Goal: Task Accomplishment & Management: Manage account settings

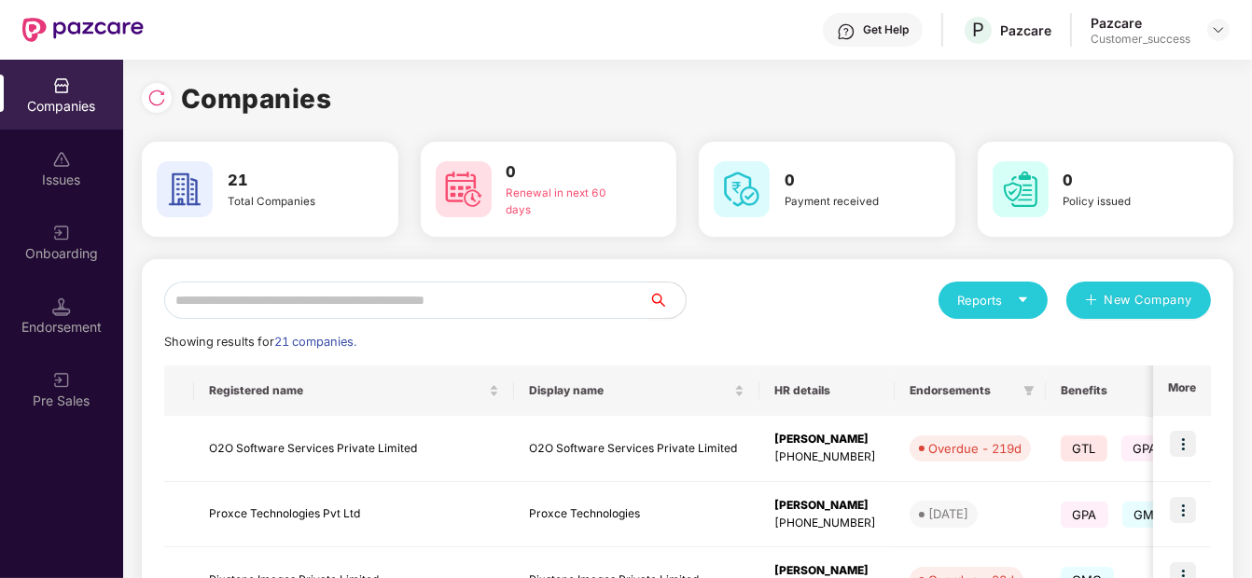
click at [285, 306] on input "text" at bounding box center [406, 300] width 484 height 37
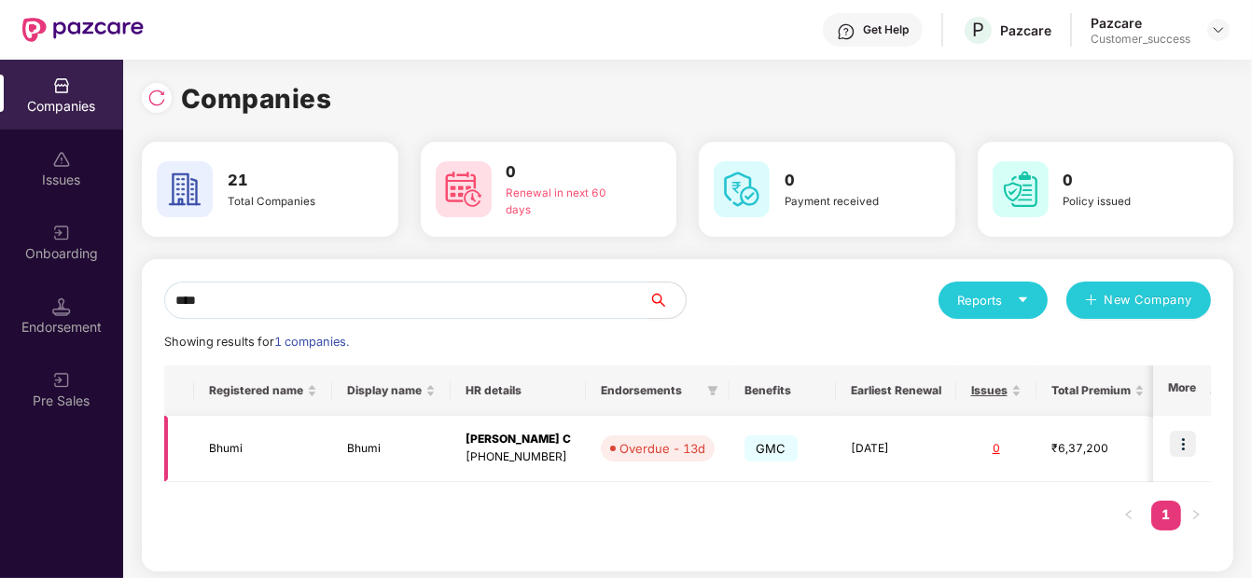
type input "****"
click at [235, 474] on td "Bhumi" at bounding box center [263, 449] width 138 height 66
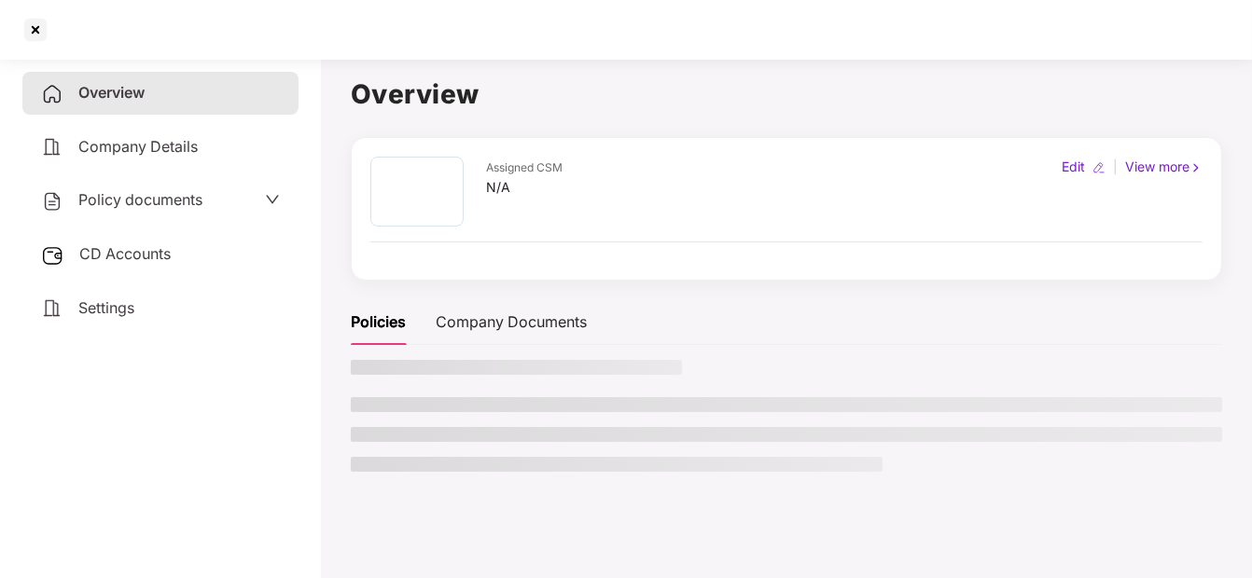
click at [125, 190] on span "Policy documents" at bounding box center [140, 199] width 124 height 19
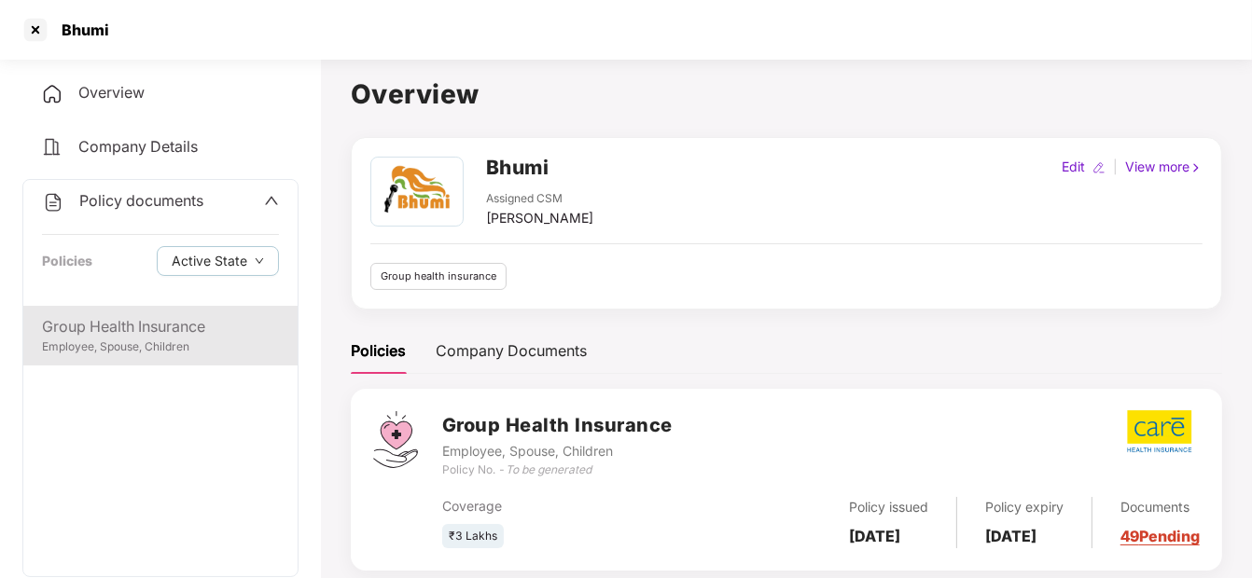
click at [215, 339] on div "Employee, Spouse, Children" at bounding box center [160, 348] width 237 height 18
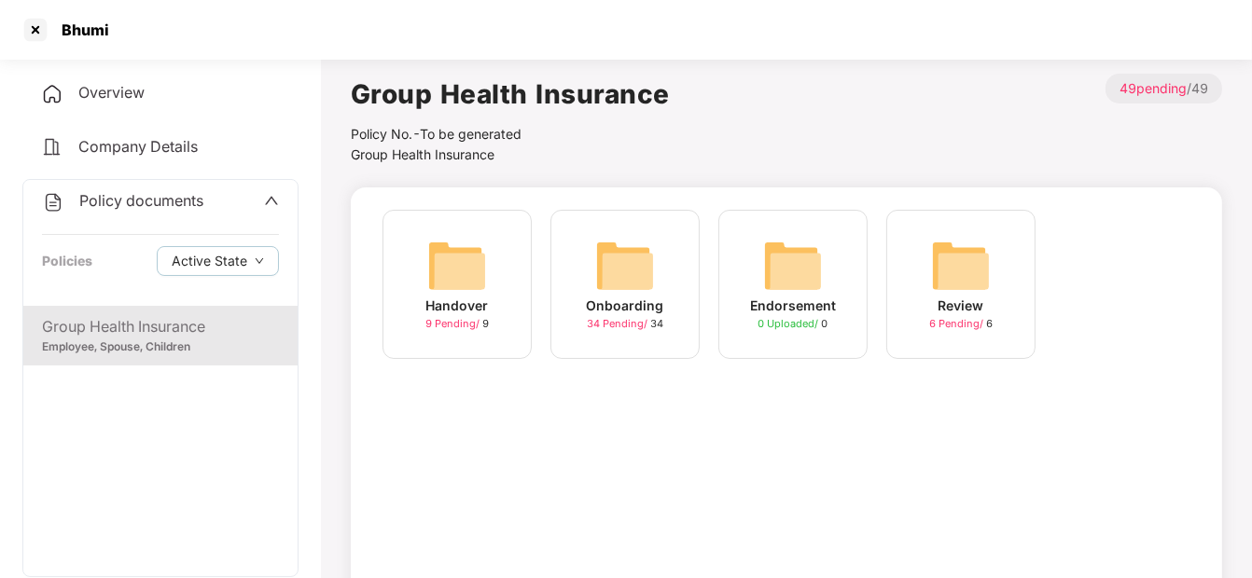
click at [616, 259] on img at bounding box center [625, 266] width 60 height 60
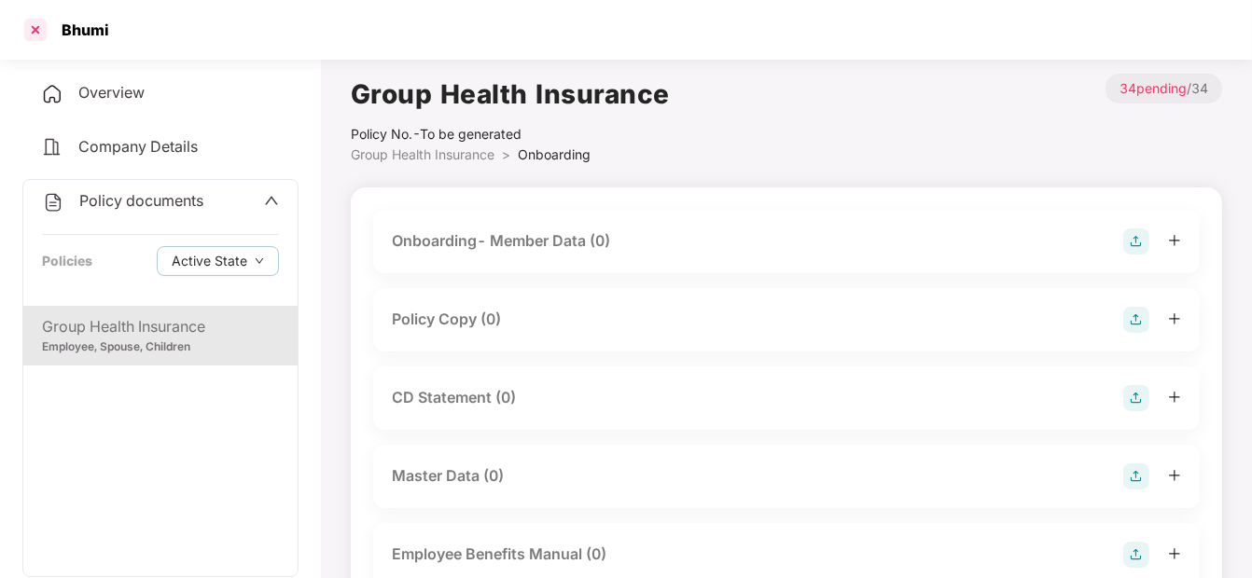
click at [29, 36] on div at bounding box center [36, 30] width 30 height 30
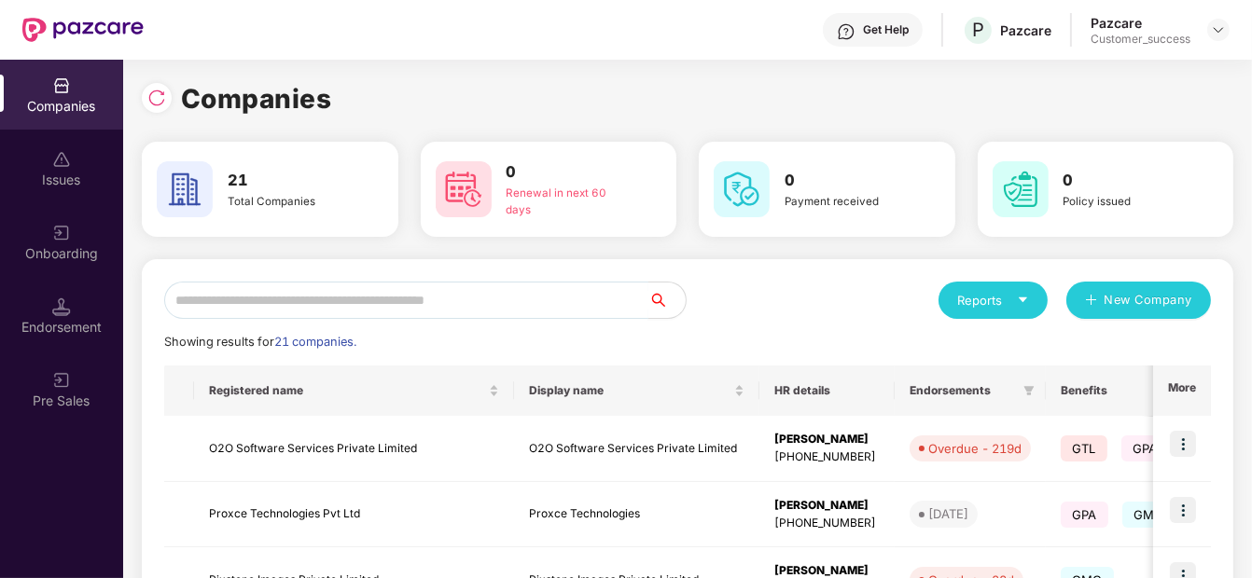
click at [494, 312] on input "text" at bounding box center [406, 300] width 484 height 37
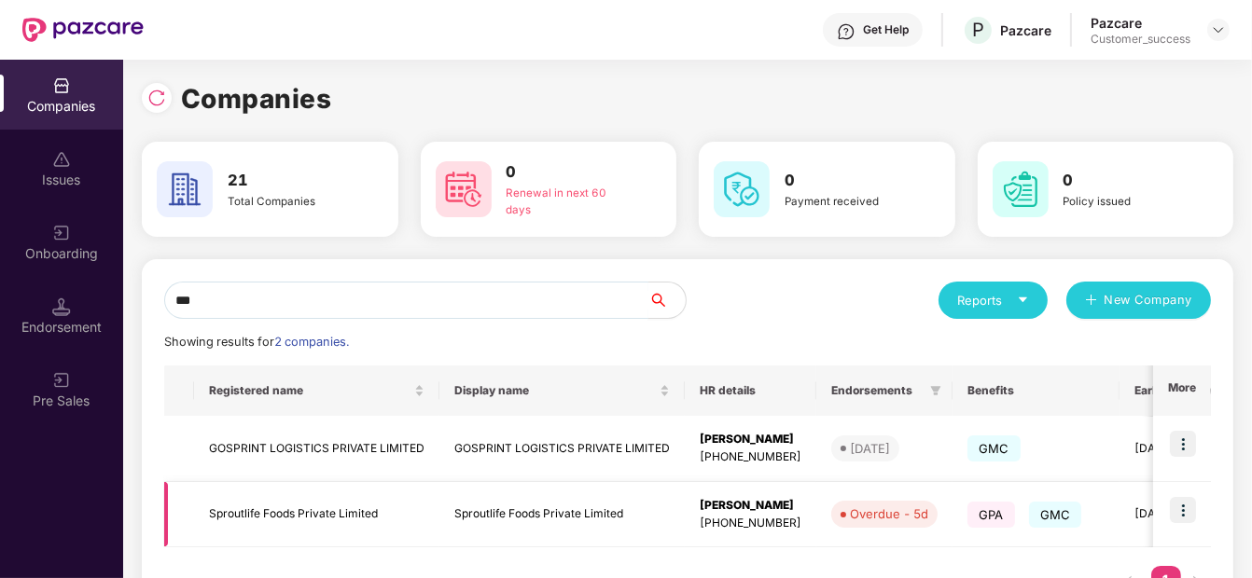
type input "***"
click at [1178, 515] on img at bounding box center [1183, 510] width 26 height 26
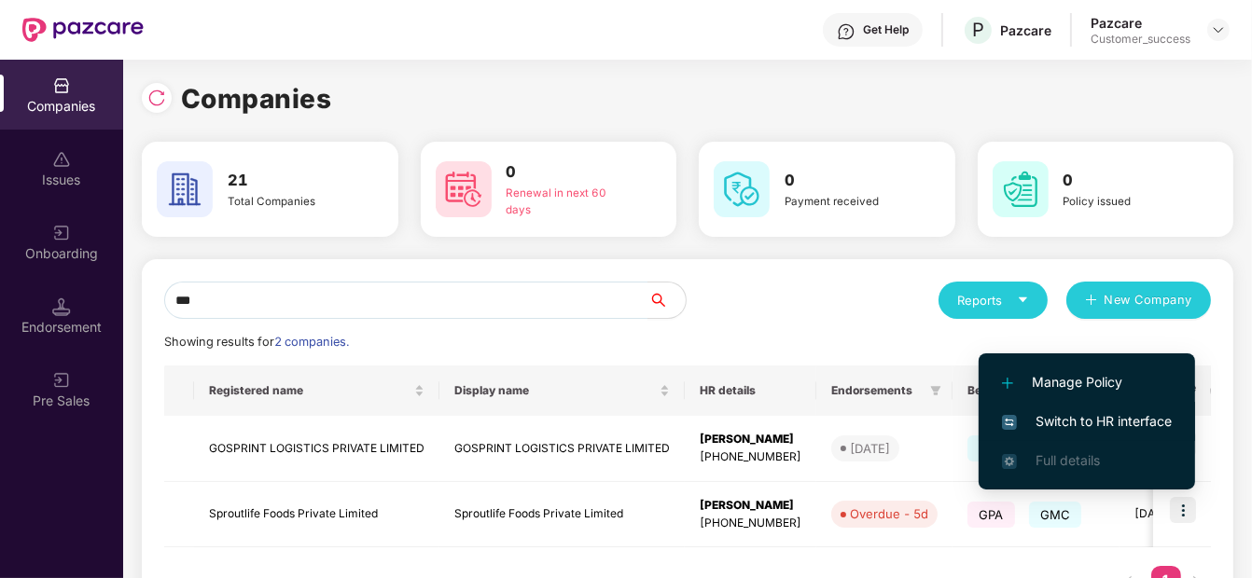
click at [1069, 406] on li "Switch to HR interface" at bounding box center [1087, 421] width 216 height 39
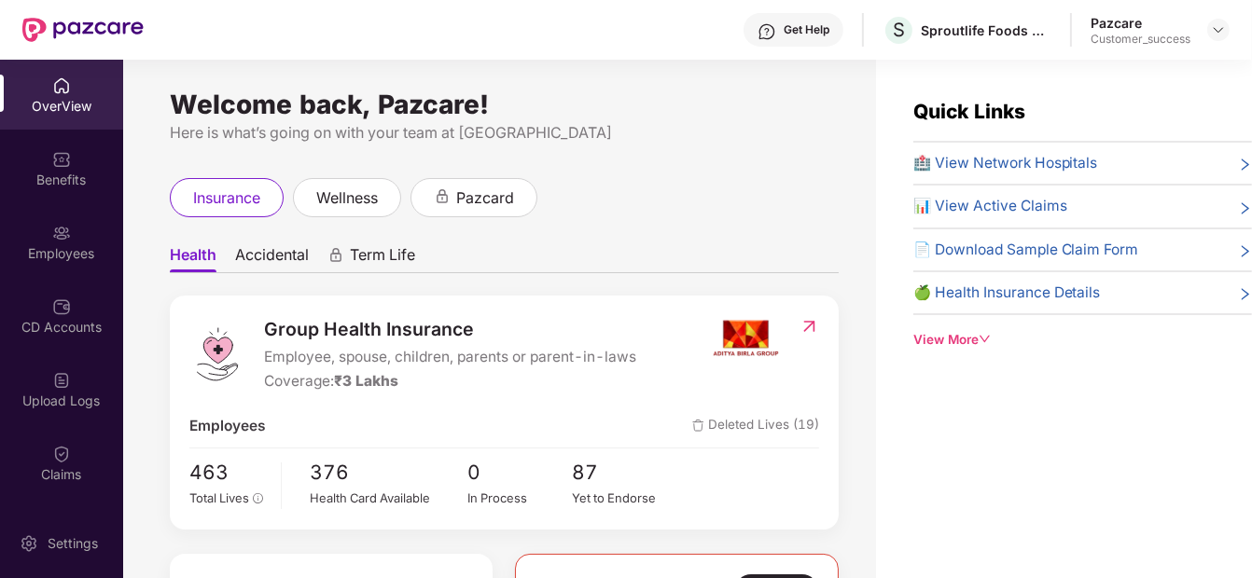
click at [69, 245] on div "Employees" at bounding box center [61, 253] width 123 height 19
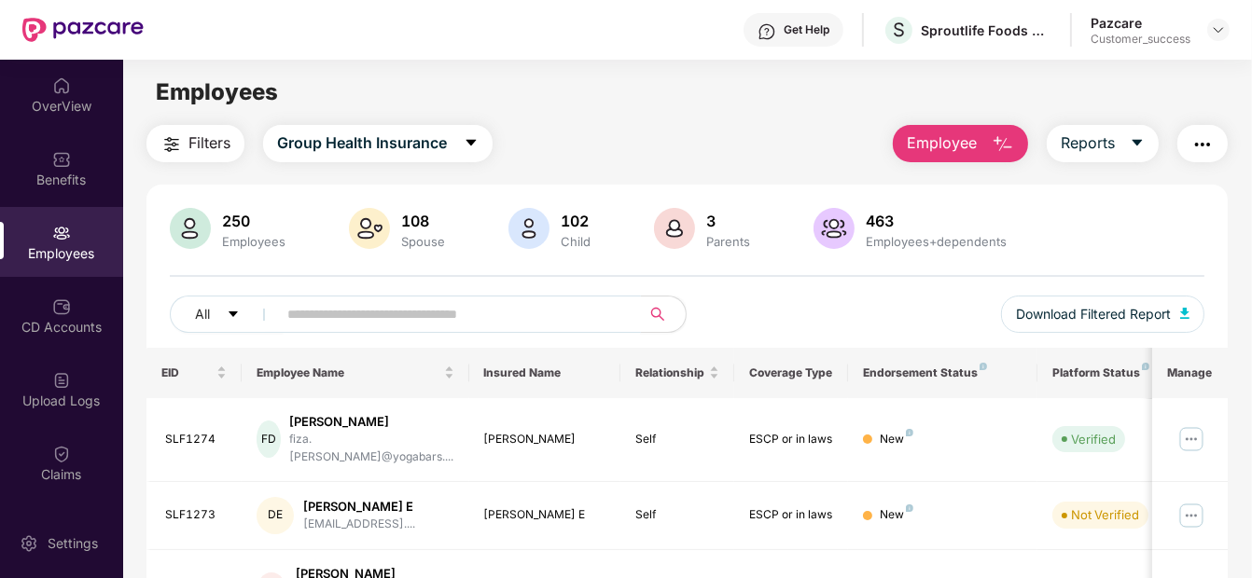
click at [396, 321] on input "text" at bounding box center [450, 314] width 327 height 28
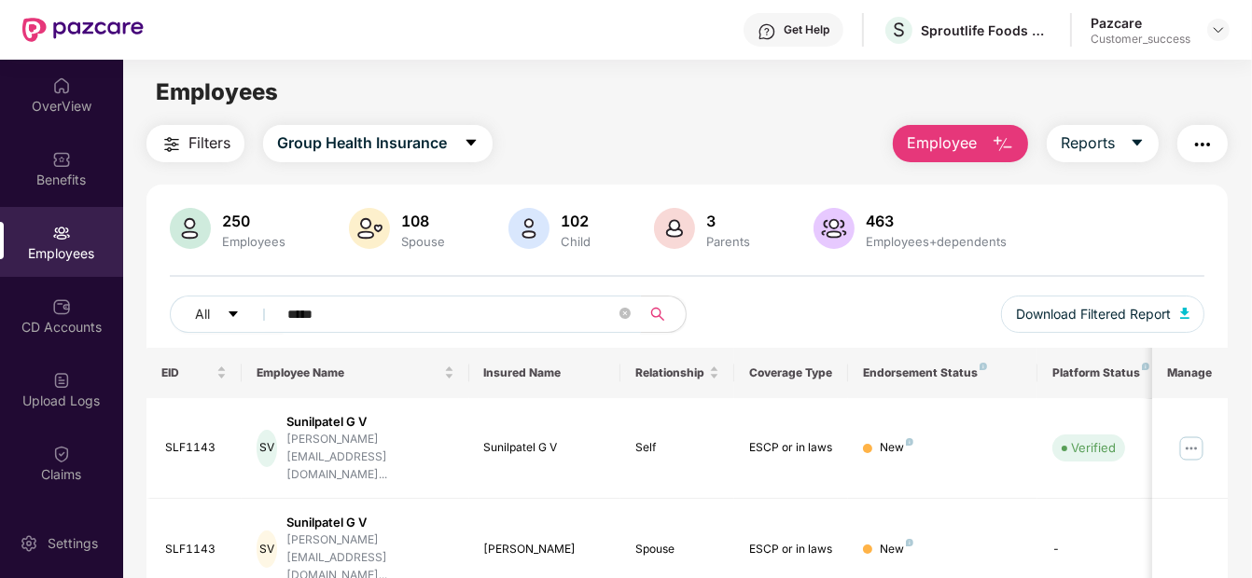
scroll to position [12, 0]
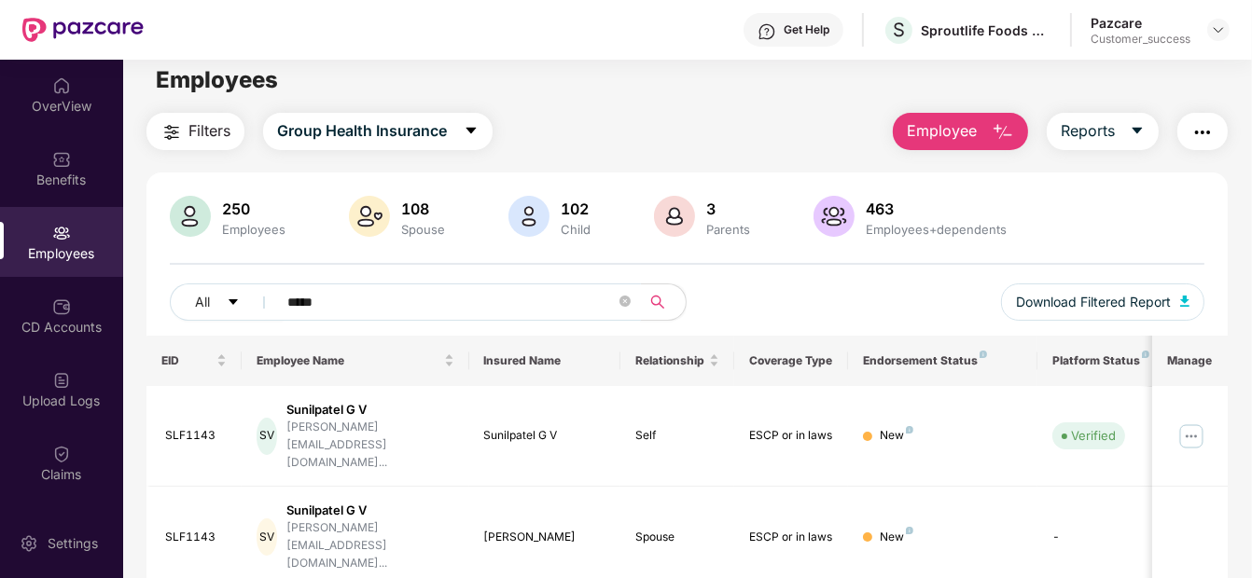
type input "*****"
click at [1202, 134] on img "button" at bounding box center [1202, 132] width 22 height 22
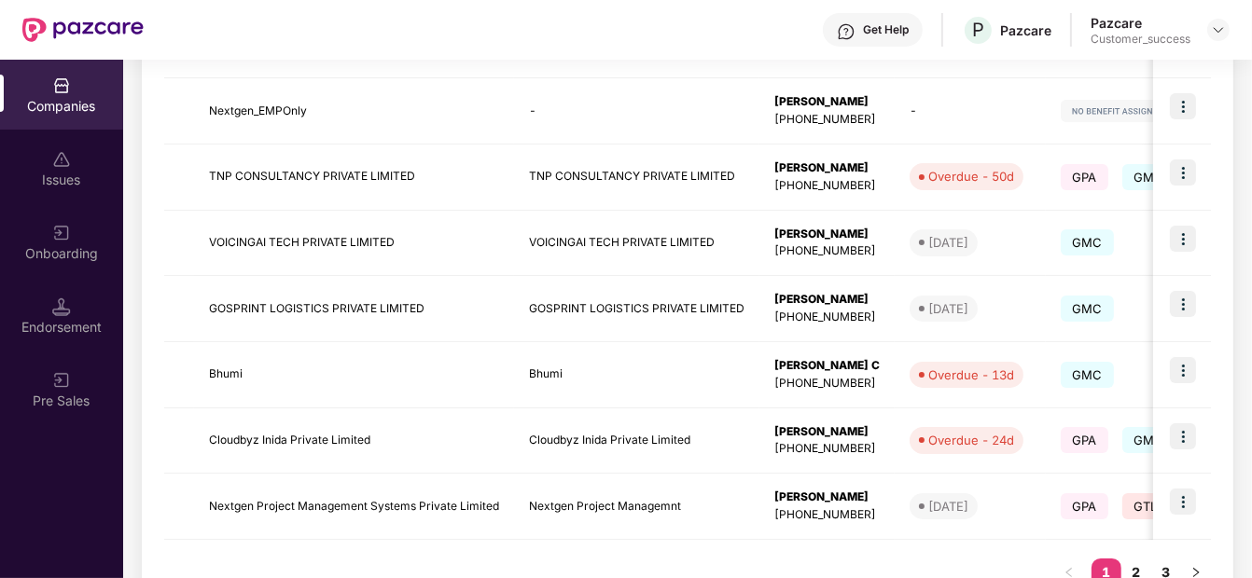
scroll to position [601, 0]
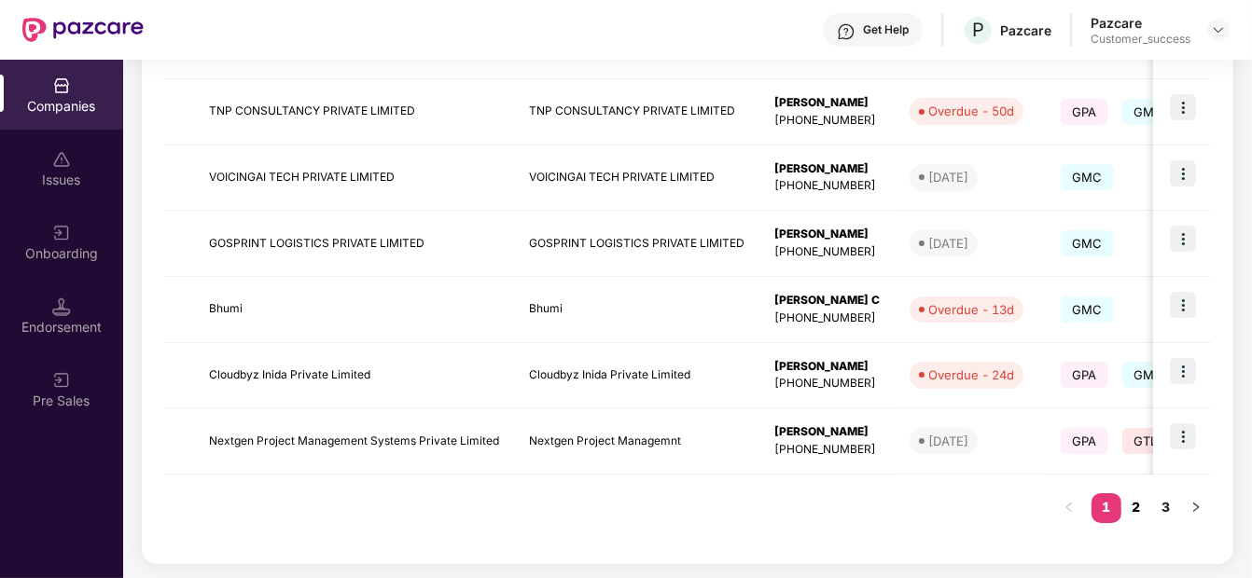
click at [1144, 515] on link "2" at bounding box center [1136, 508] width 30 height 28
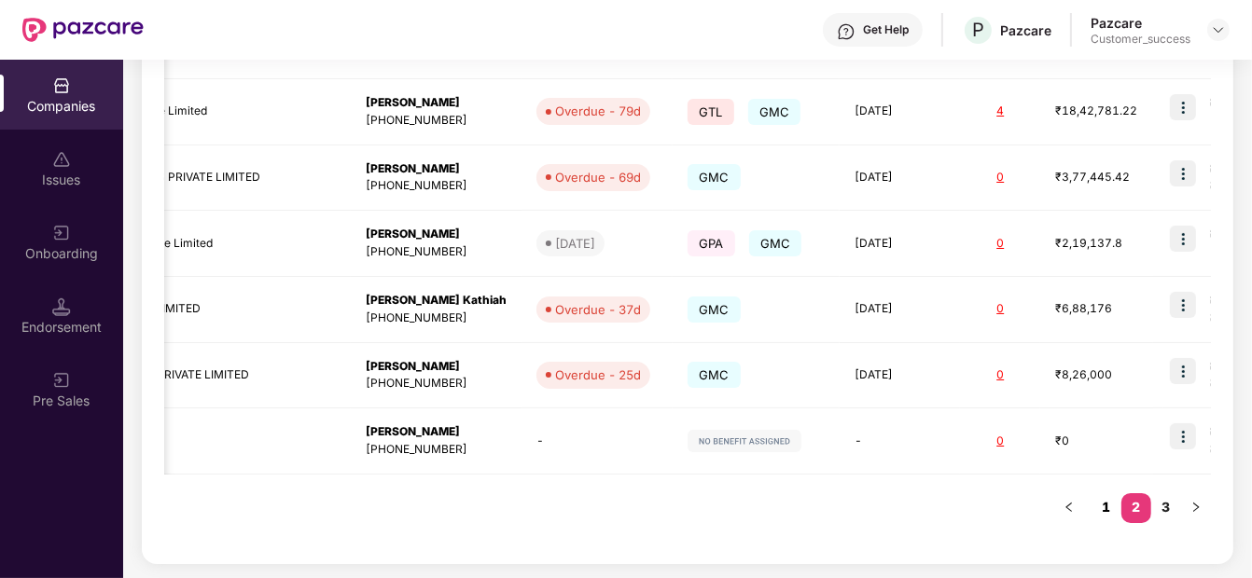
click at [1115, 509] on link "1" at bounding box center [1106, 508] width 30 height 28
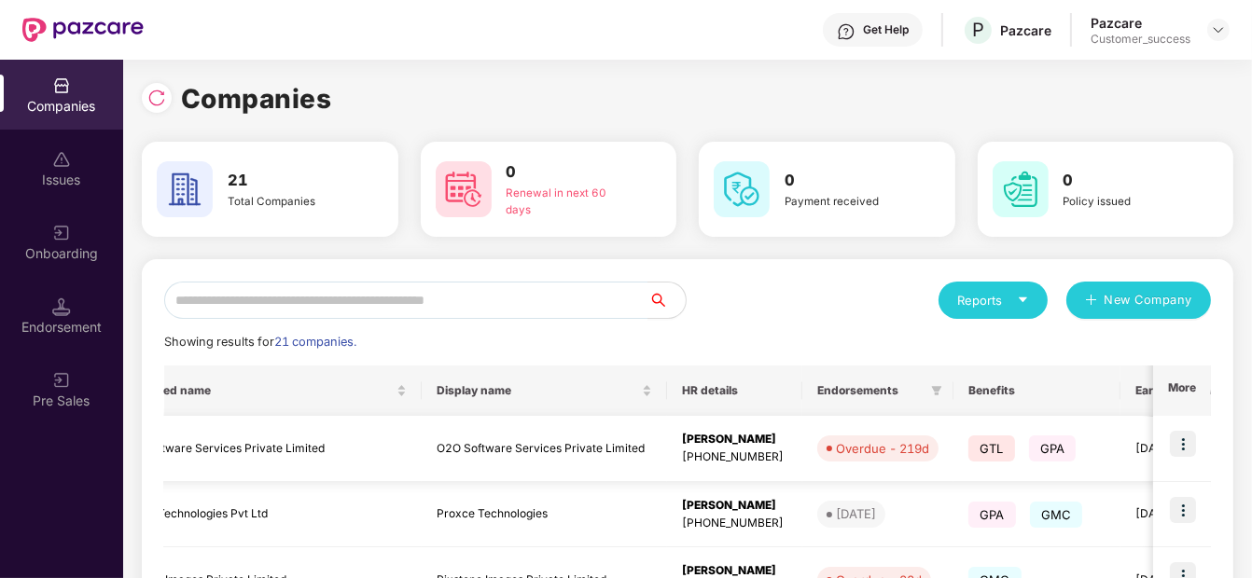
scroll to position [0, 0]
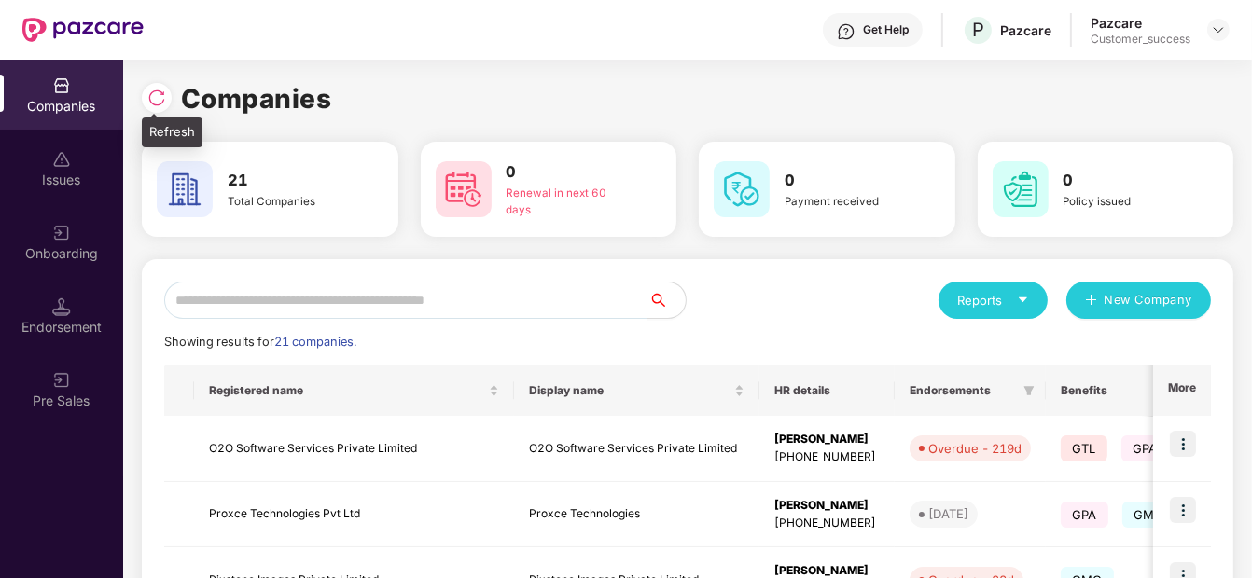
click at [153, 86] on div at bounding box center [157, 98] width 30 height 30
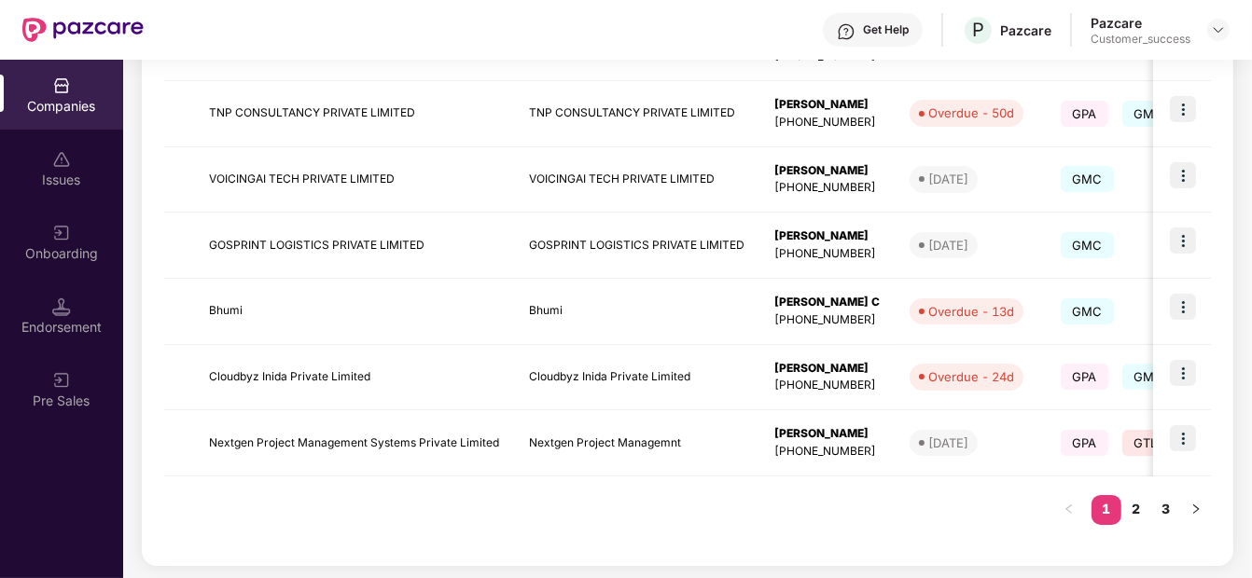
scroll to position [601, 0]
click at [1135, 497] on link "2" at bounding box center [1136, 508] width 30 height 28
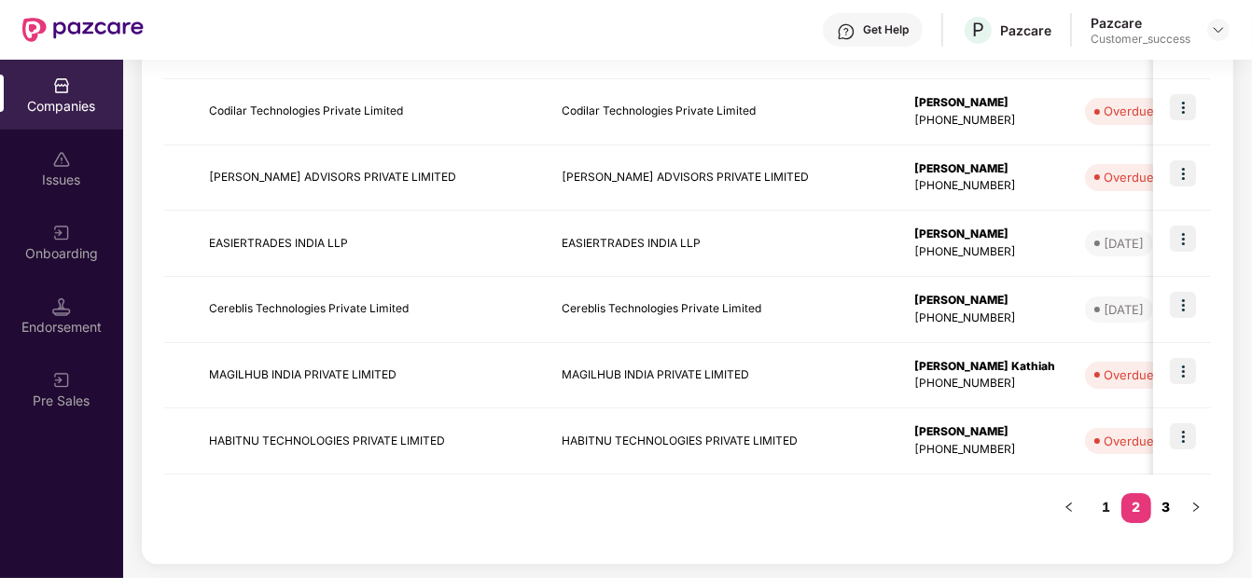
click at [1160, 502] on link "3" at bounding box center [1166, 508] width 30 height 28
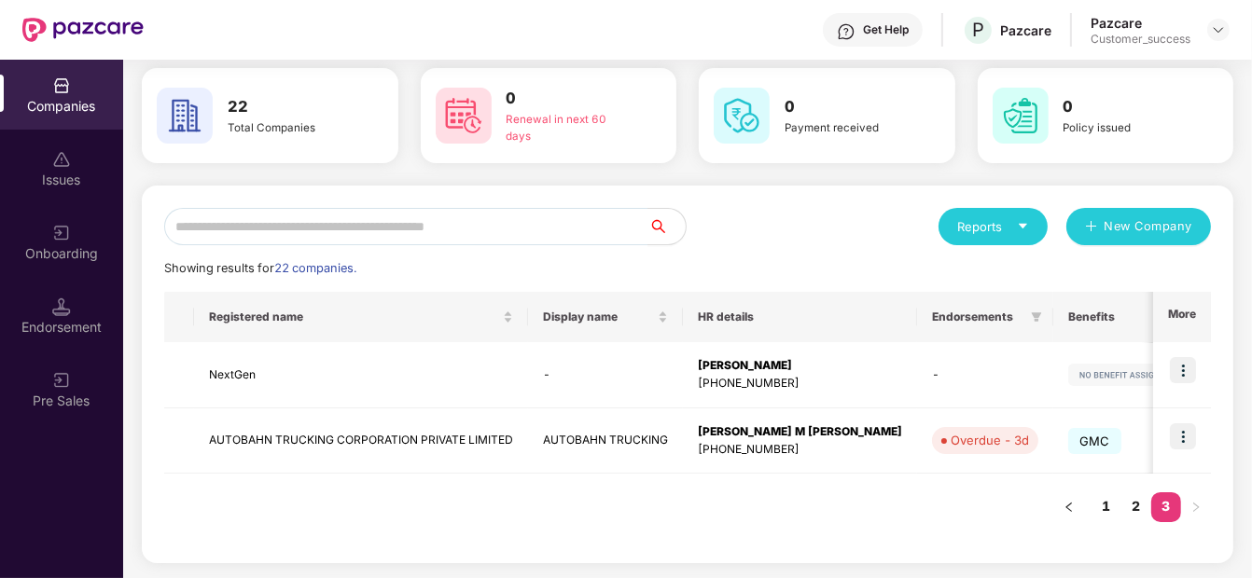
scroll to position [73, 0]
click at [1099, 506] on link "1" at bounding box center [1106, 508] width 30 height 28
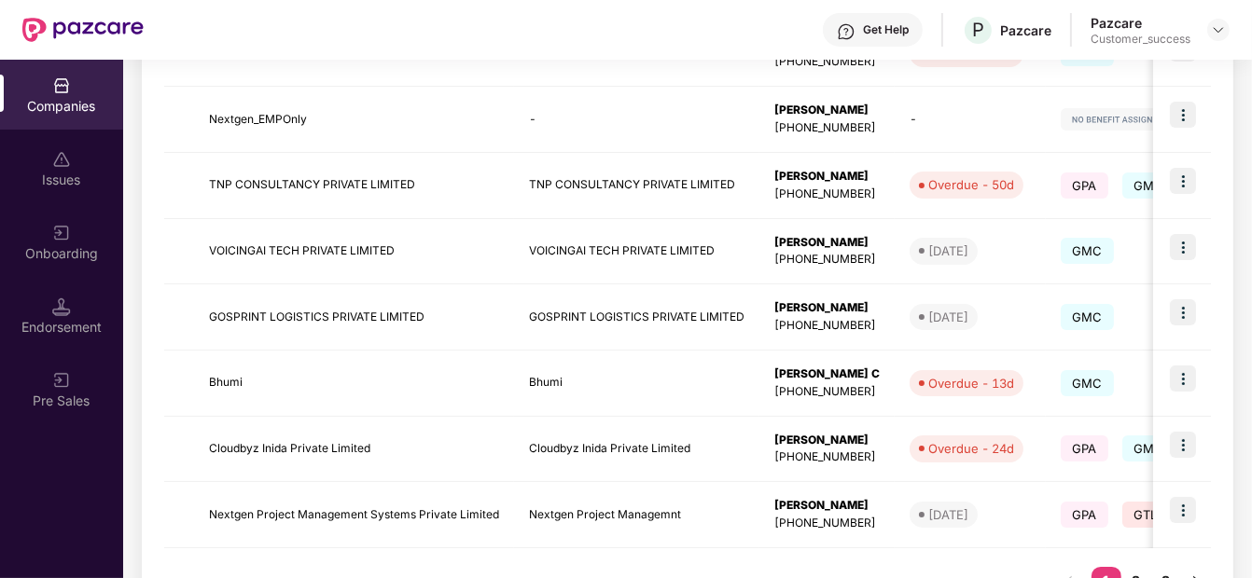
scroll to position [601, 0]
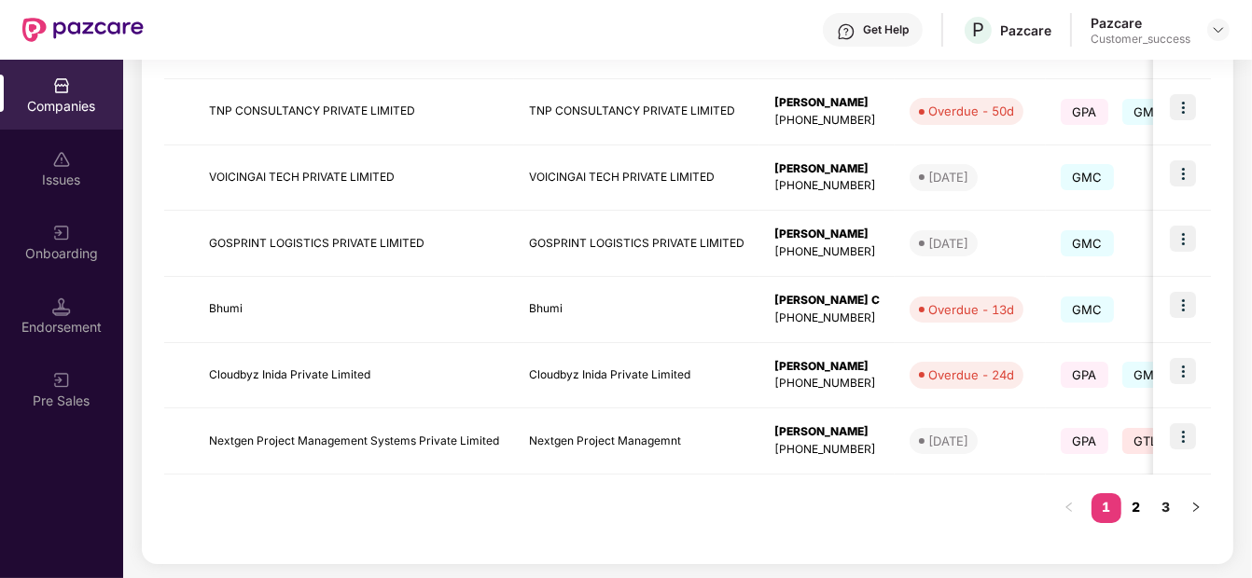
click at [1135, 505] on link "2" at bounding box center [1136, 508] width 30 height 28
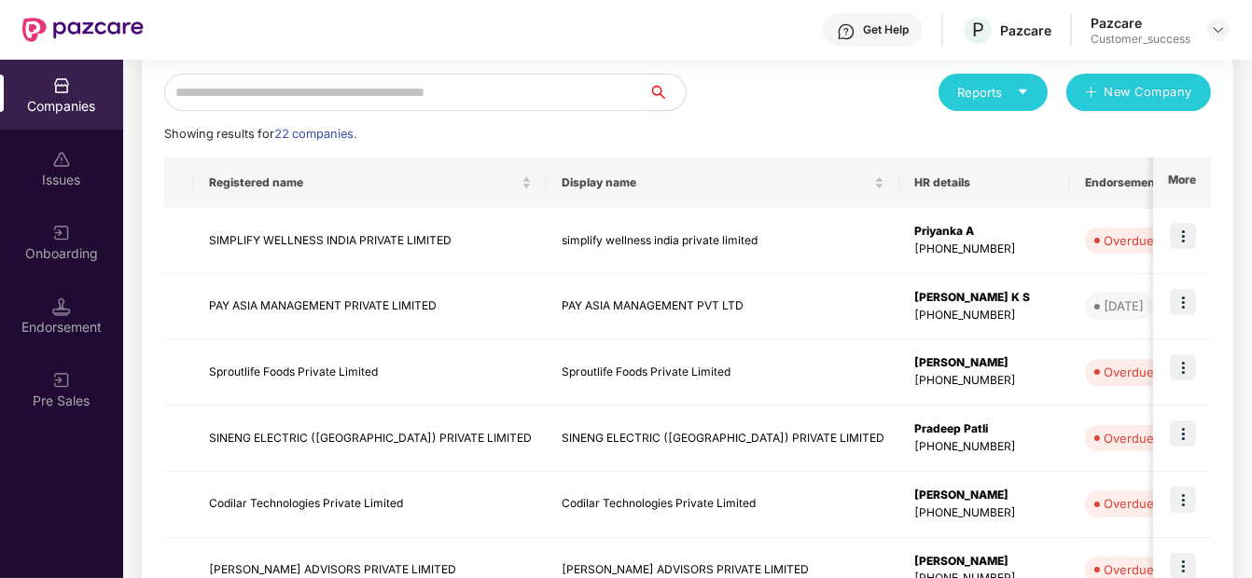
scroll to position [0, 0]
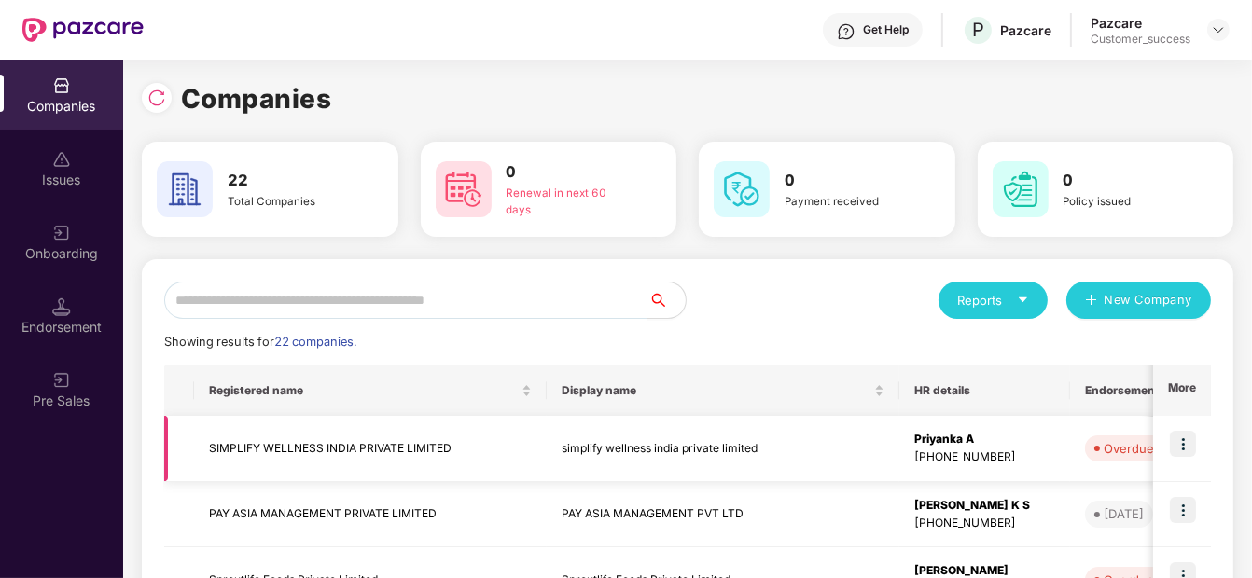
click at [1186, 441] on img at bounding box center [1183, 444] width 26 height 26
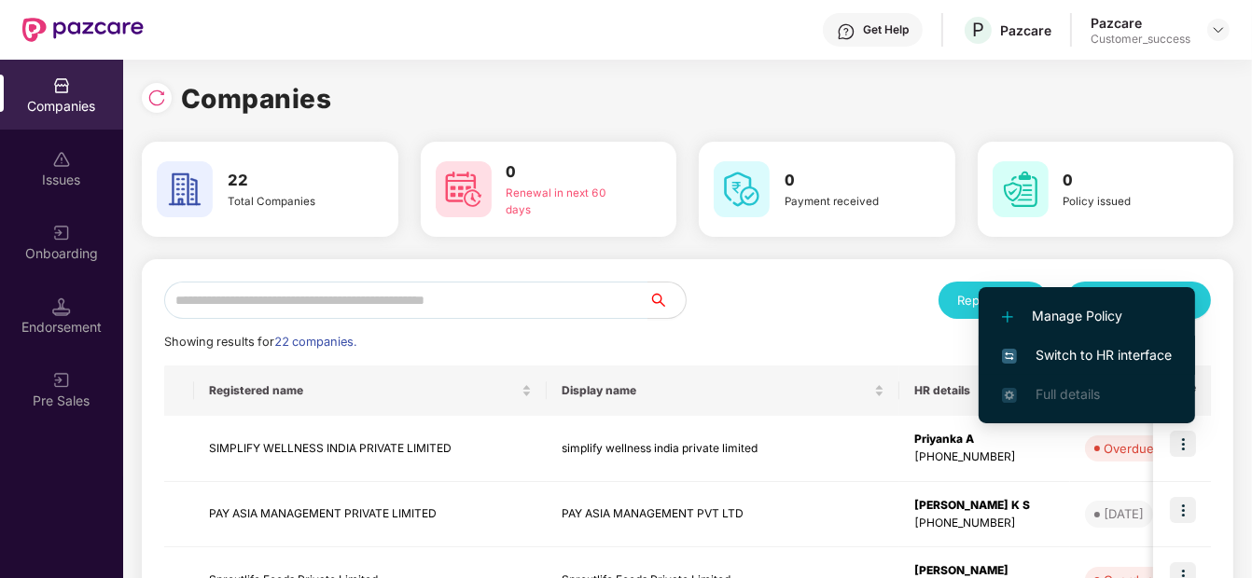
click at [1132, 364] on span "Switch to HR interface" at bounding box center [1087, 355] width 170 height 21
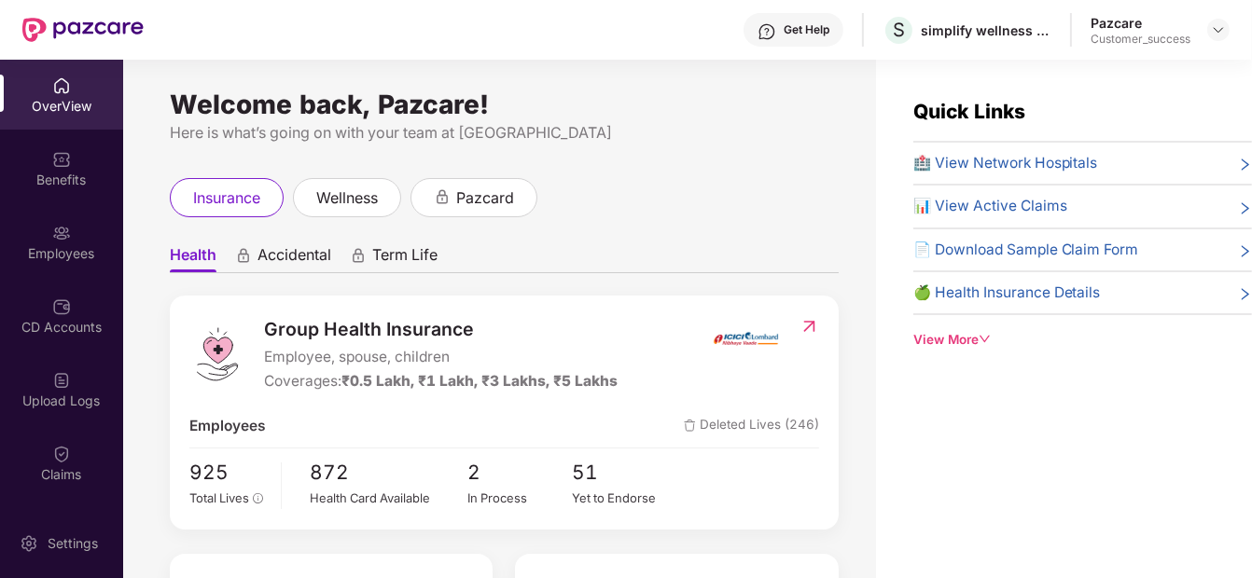
click at [68, 267] on div "Employees" at bounding box center [61, 242] width 123 height 70
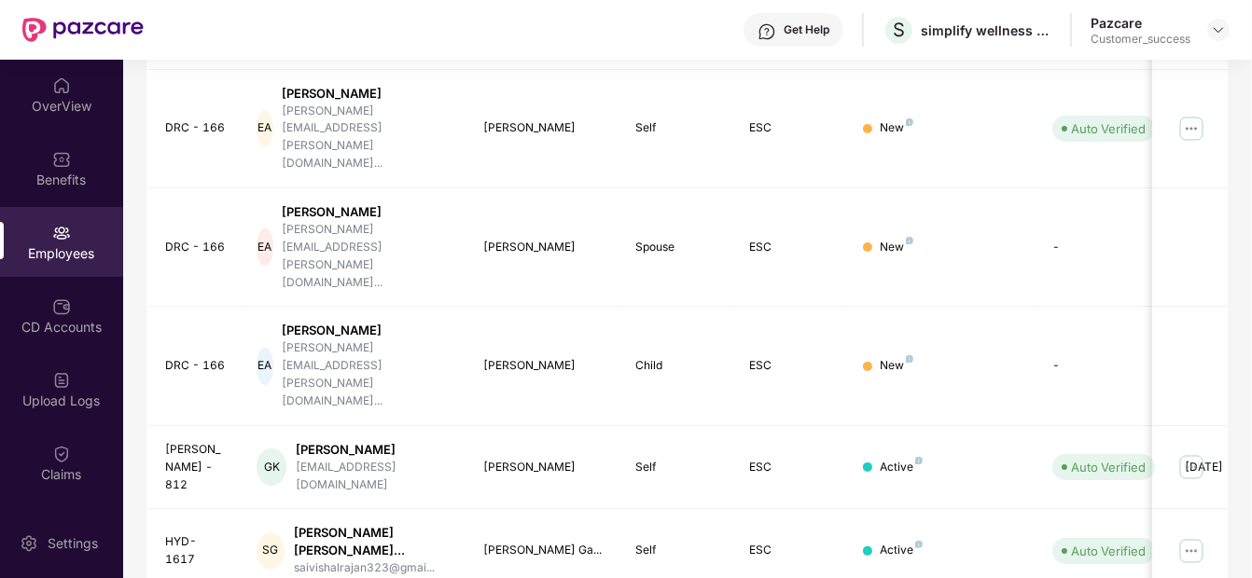
scroll to position [566, 0]
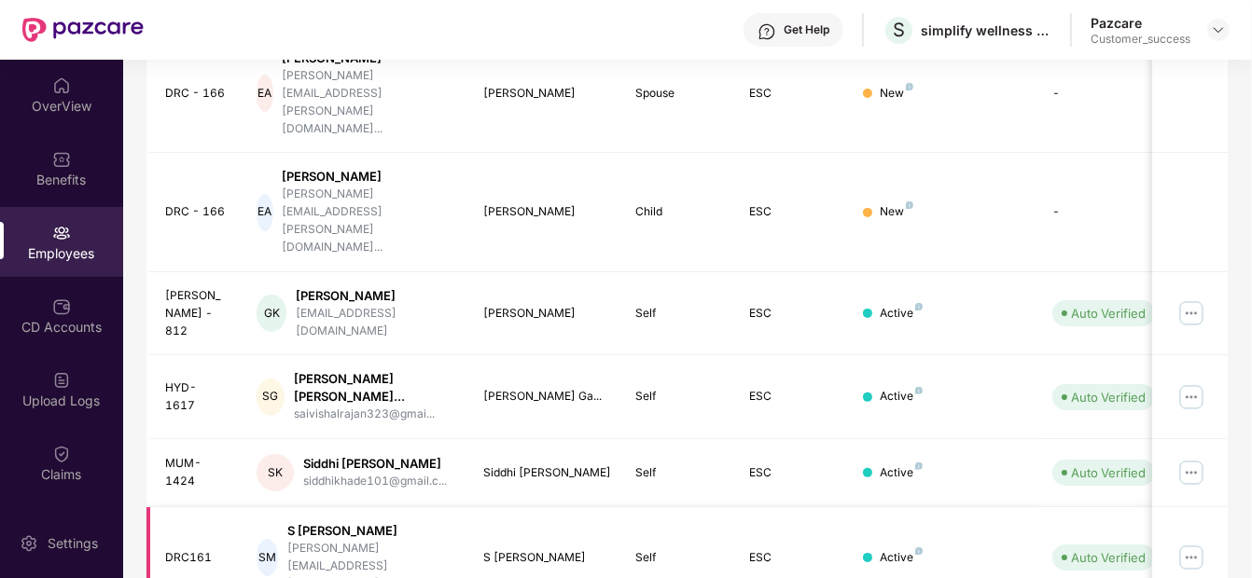
click at [1197, 543] on img at bounding box center [1191, 558] width 30 height 30
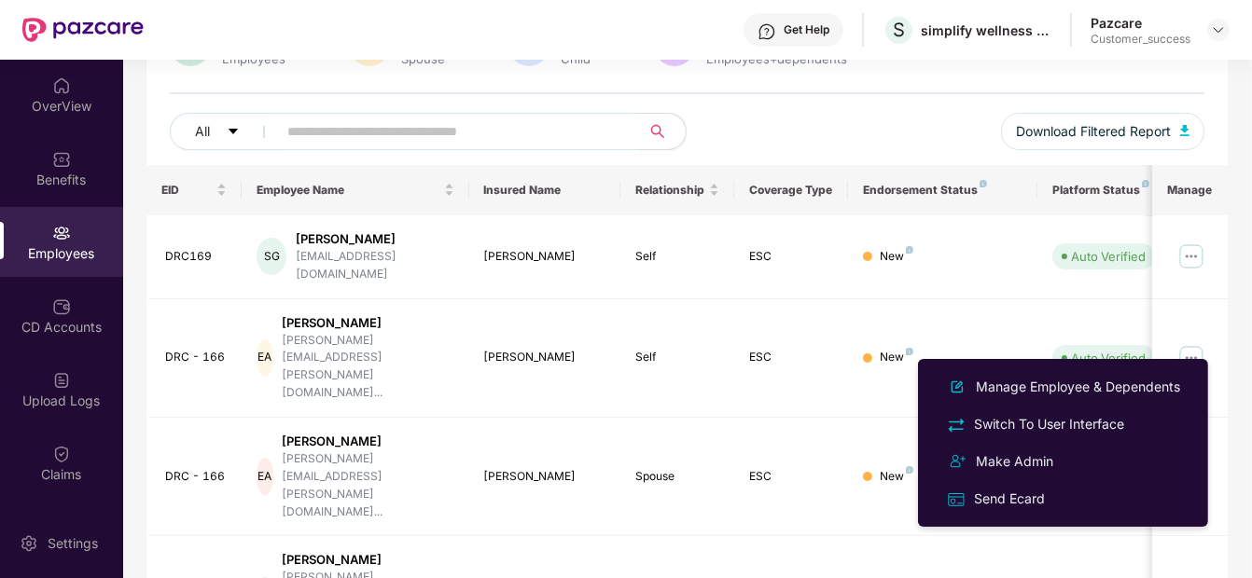
scroll to position [0, 0]
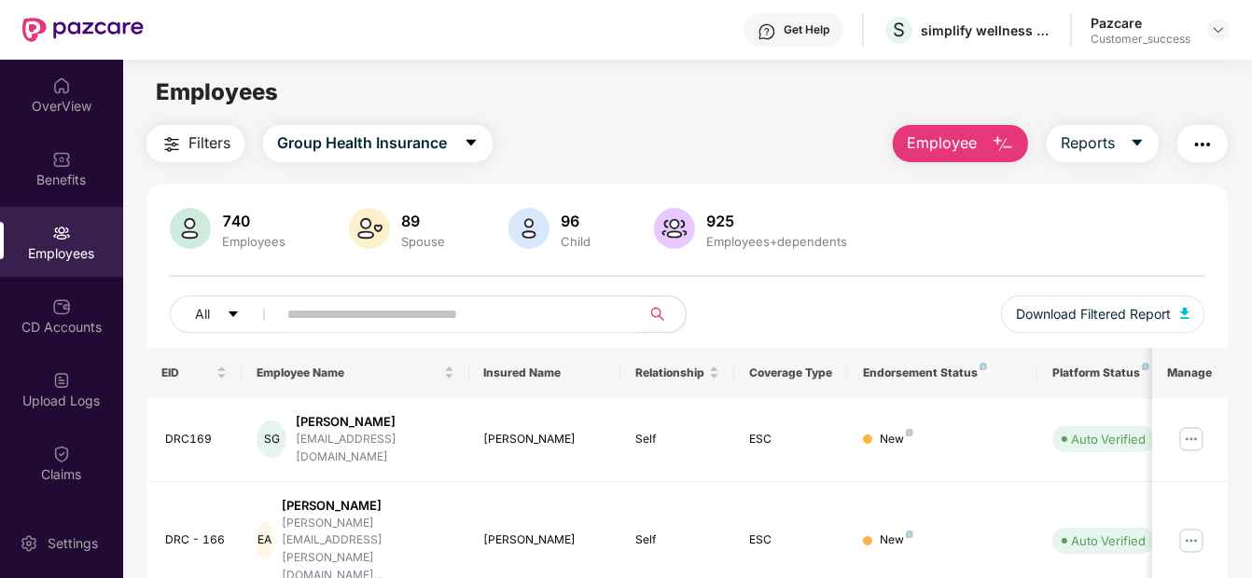
click at [1198, 147] on img "button" at bounding box center [1202, 144] width 22 height 22
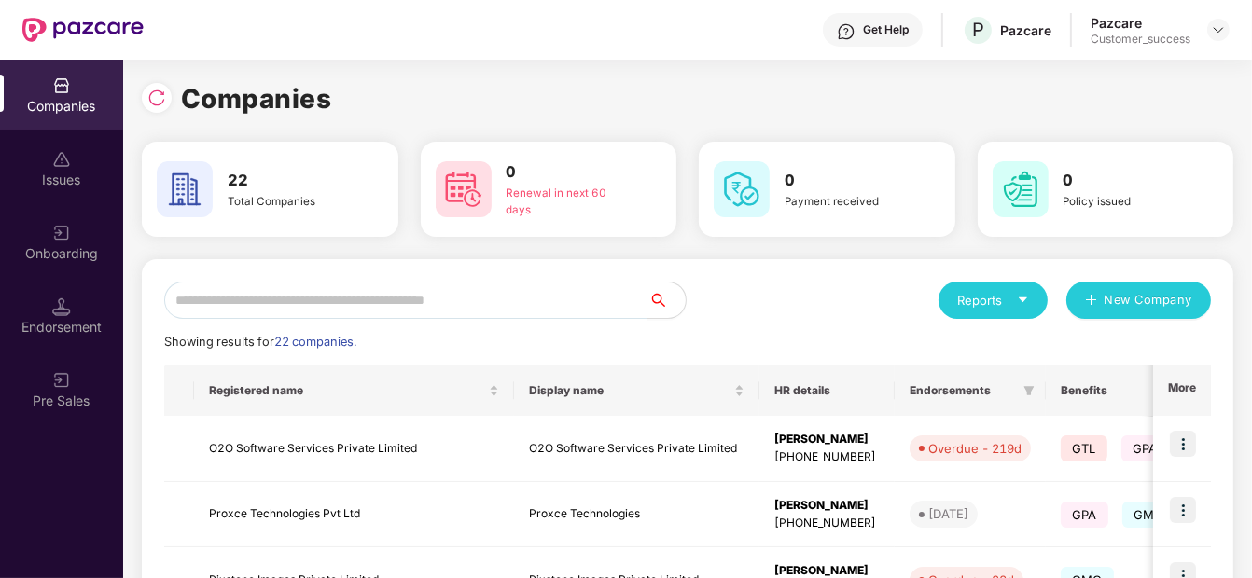
scroll to position [0, 1]
click at [284, 284] on input "text" at bounding box center [406, 300] width 484 height 37
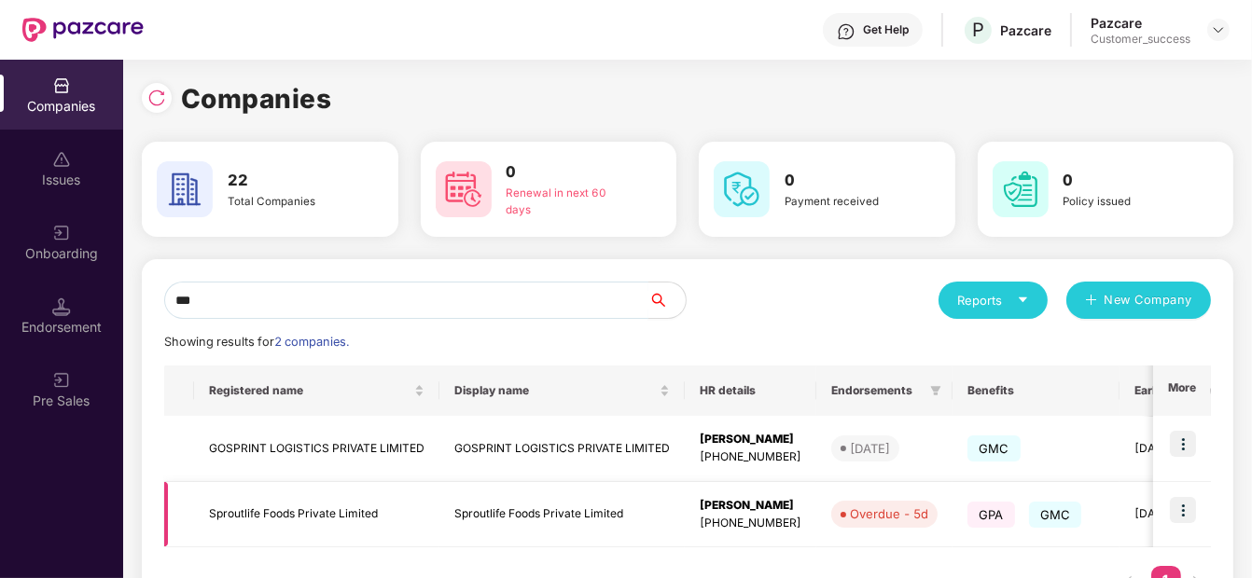
type input "***"
click at [1177, 514] on img at bounding box center [1183, 510] width 26 height 26
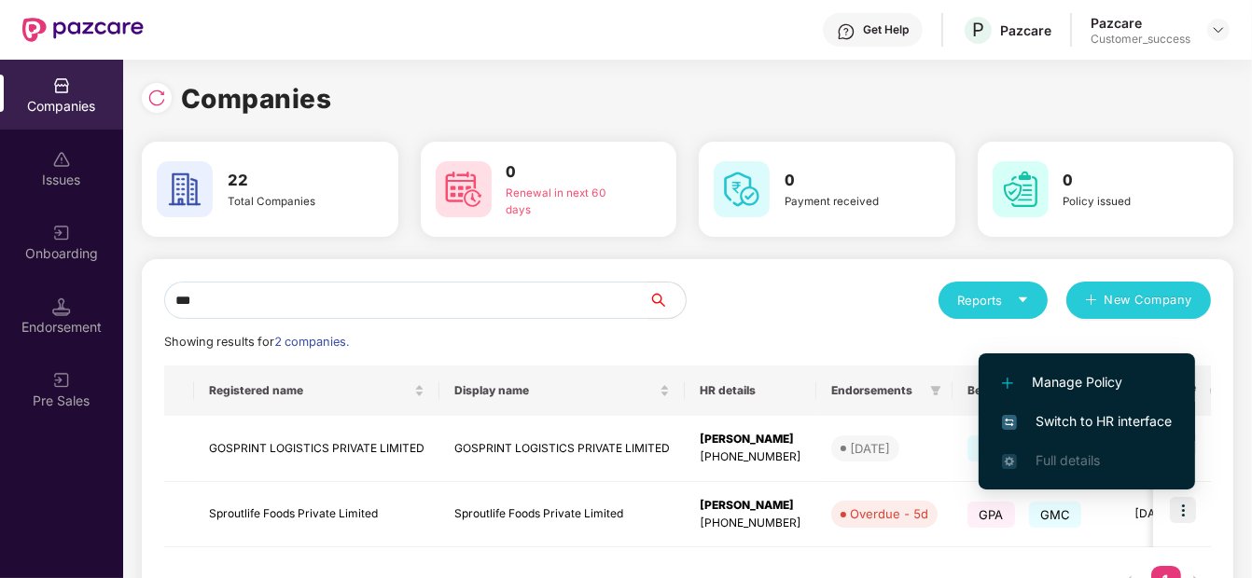
click at [1138, 427] on span "Switch to HR interface" at bounding box center [1087, 421] width 170 height 21
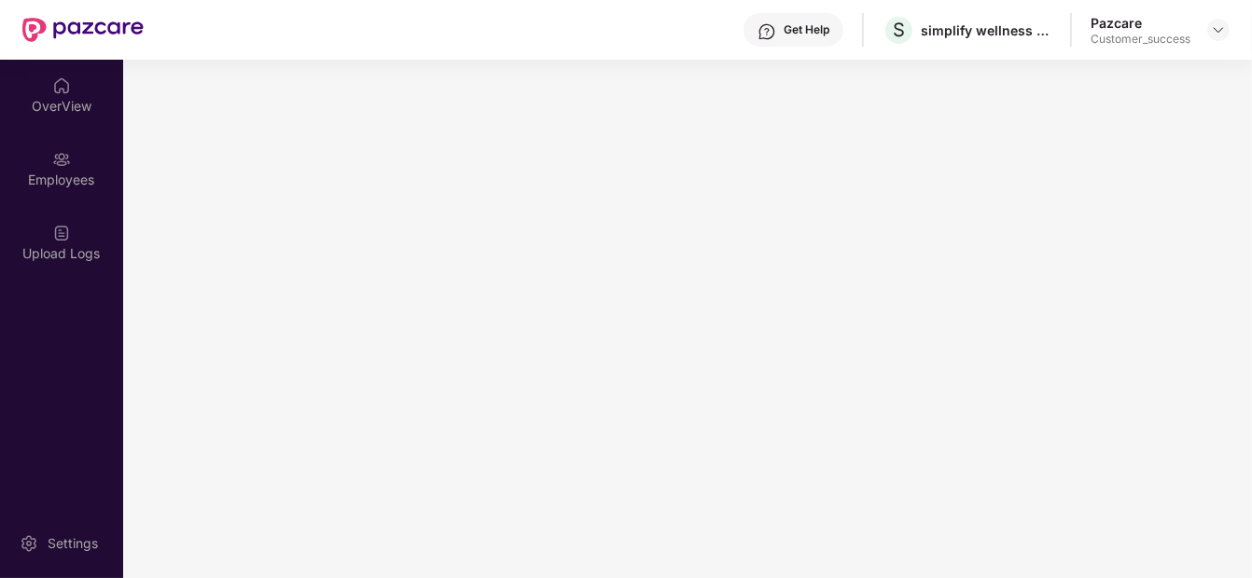
scroll to position [0, 0]
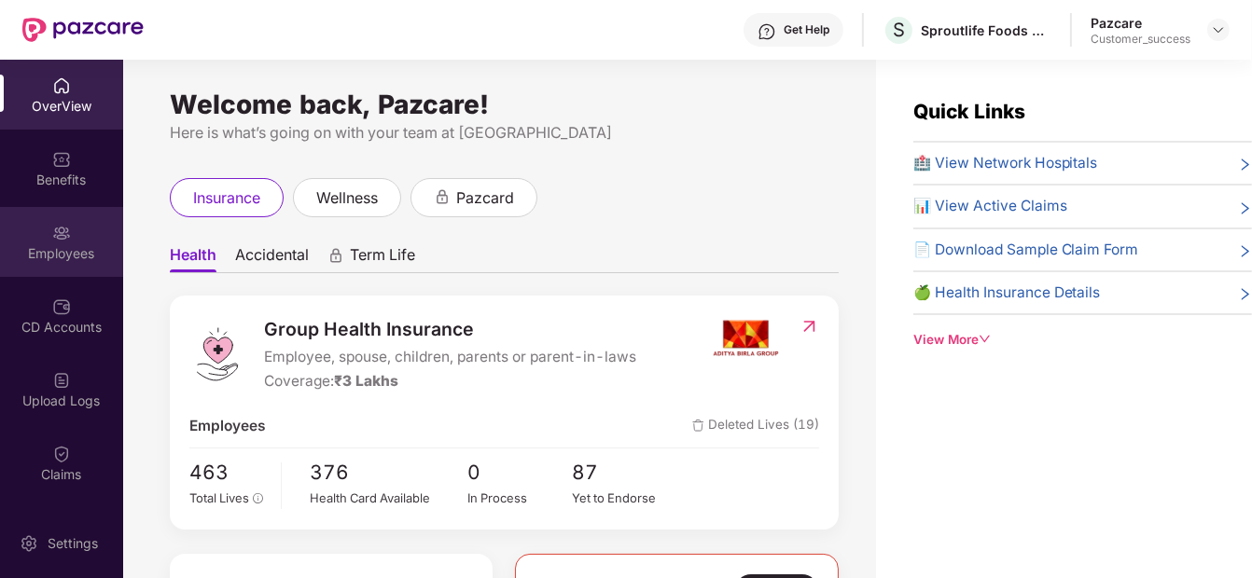
click at [24, 245] on div "Employees" at bounding box center [61, 253] width 123 height 19
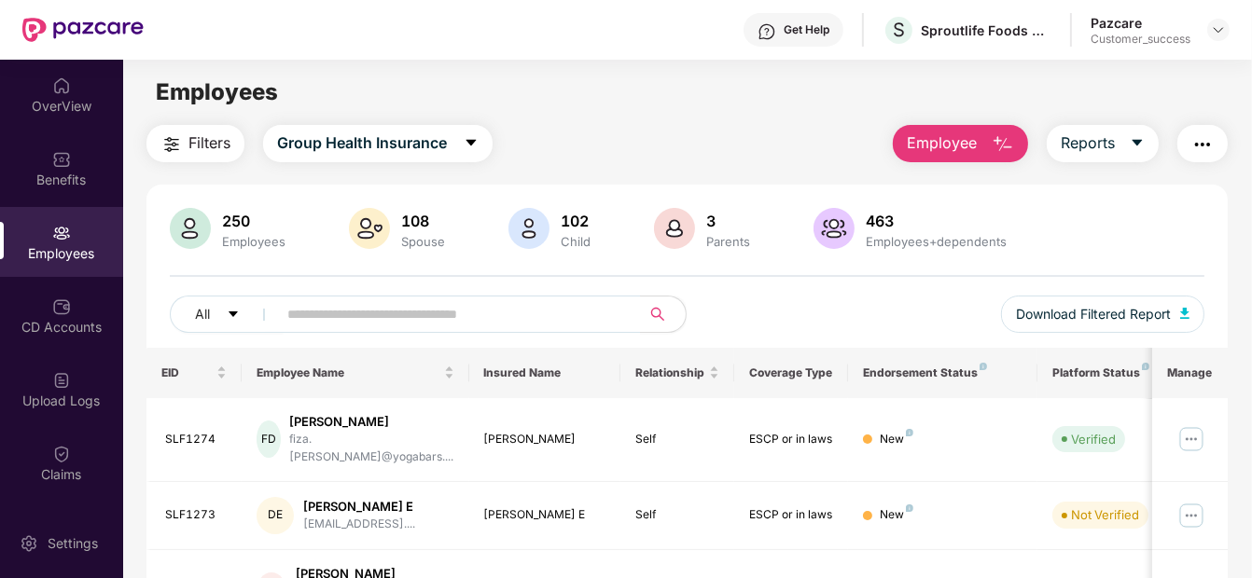
click at [1195, 158] on button "button" at bounding box center [1202, 143] width 50 height 37
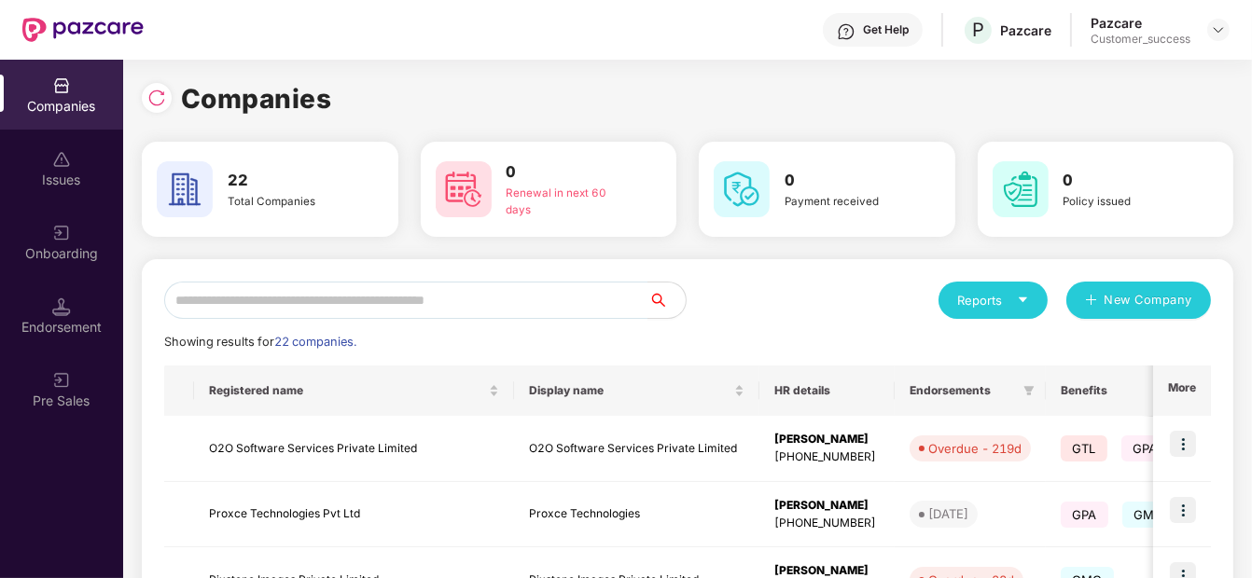
scroll to position [0, 1]
click at [1175, 442] on img at bounding box center [1183, 444] width 26 height 26
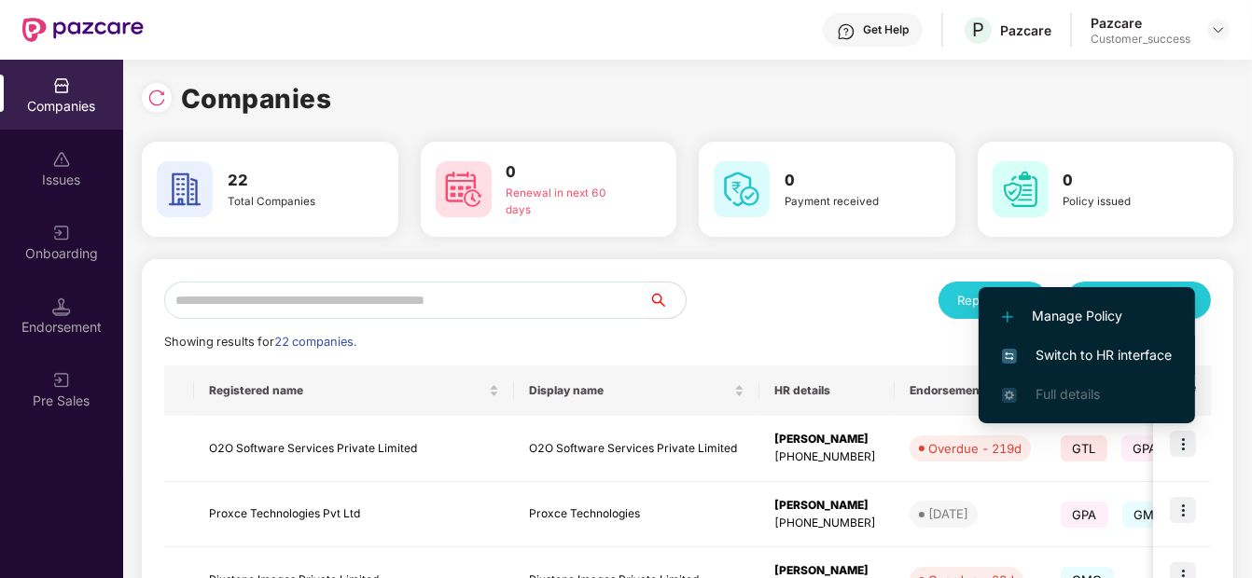
click at [1099, 352] on span "Switch to HR interface" at bounding box center [1087, 355] width 170 height 21
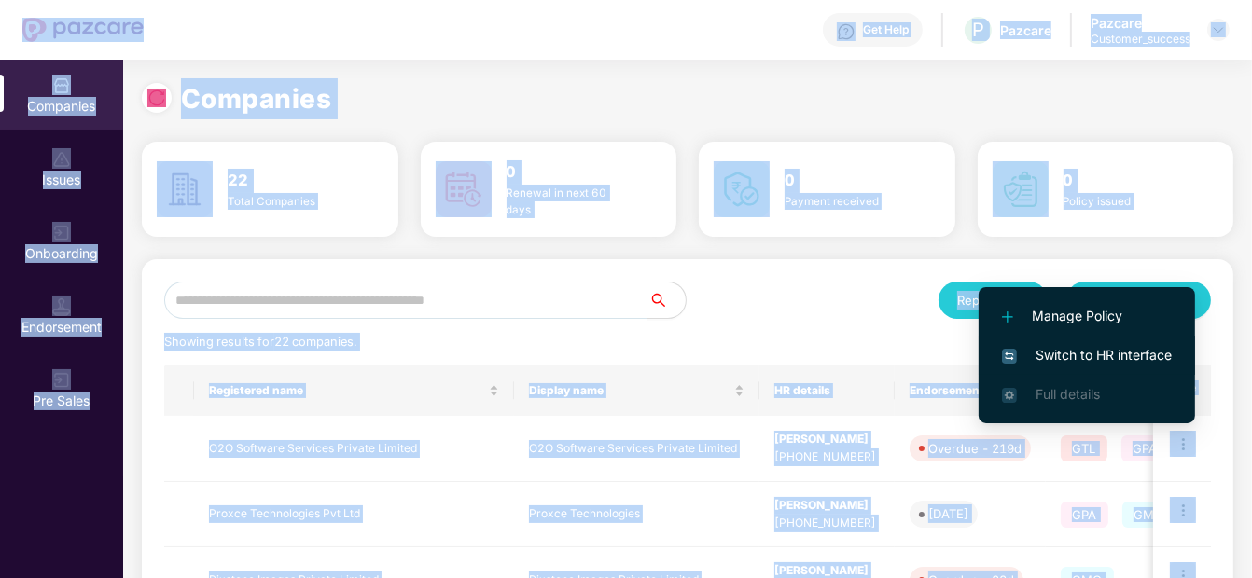
scroll to position [0, 0]
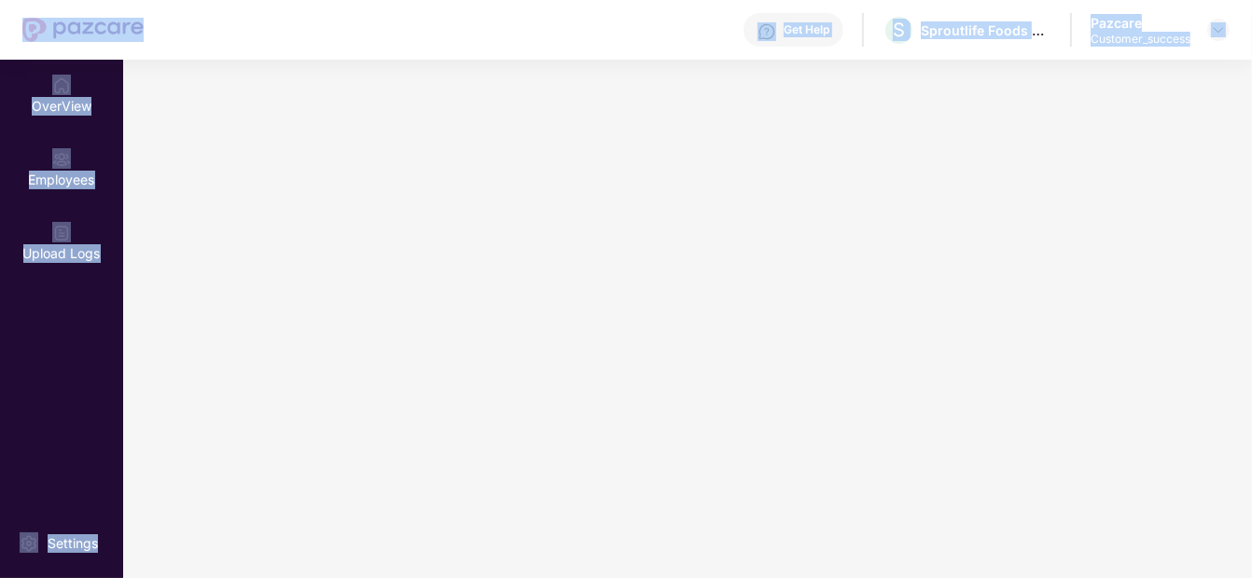
click at [1099, 352] on main at bounding box center [687, 319] width 1129 height 519
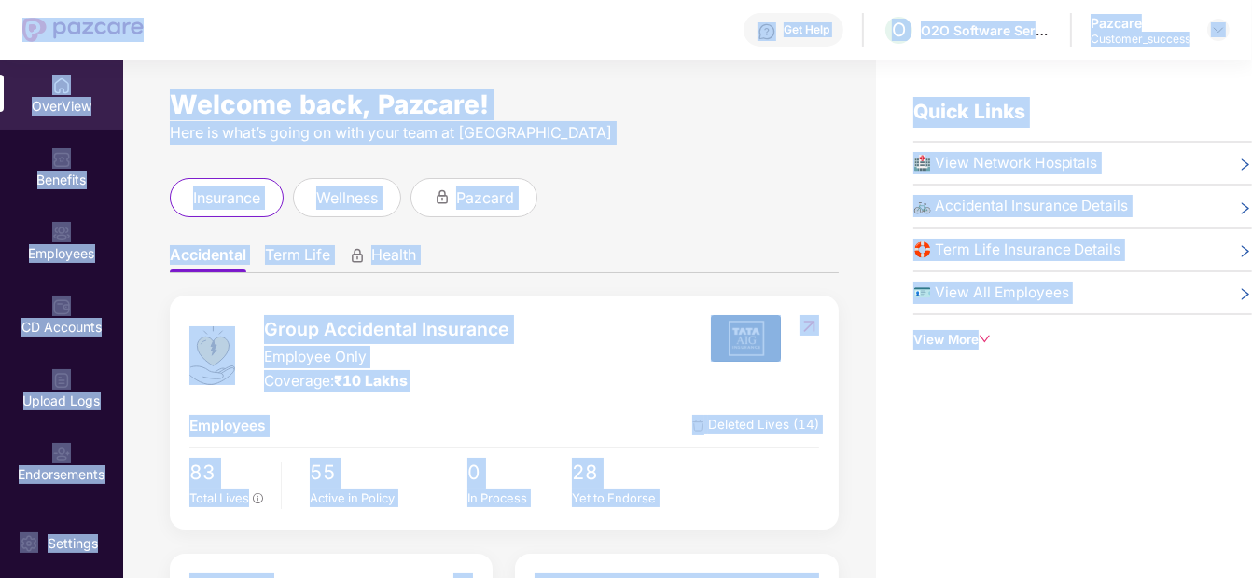
click at [66, 232] on img at bounding box center [61, 233] width 19 height 19
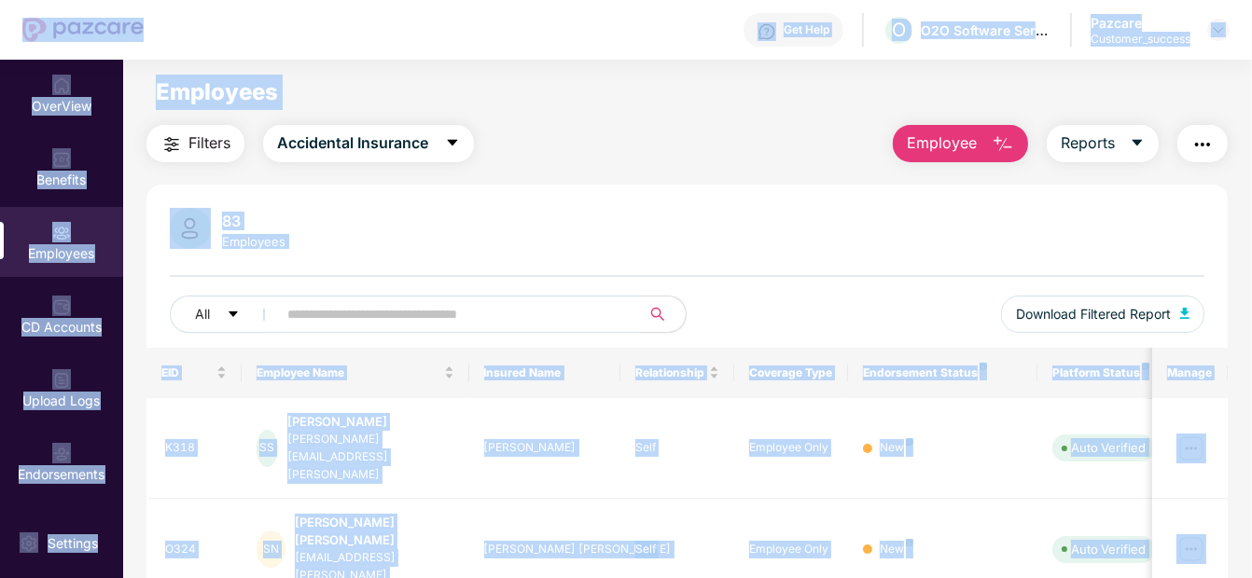
click at [1200, 144] on img "button" at bounding box center [1202, 144] width 22 height 22
click at [591, 149] on div "Filters Accidental Insurance Employee Reports" at bounding box center [686, 143] width 1081 height 37
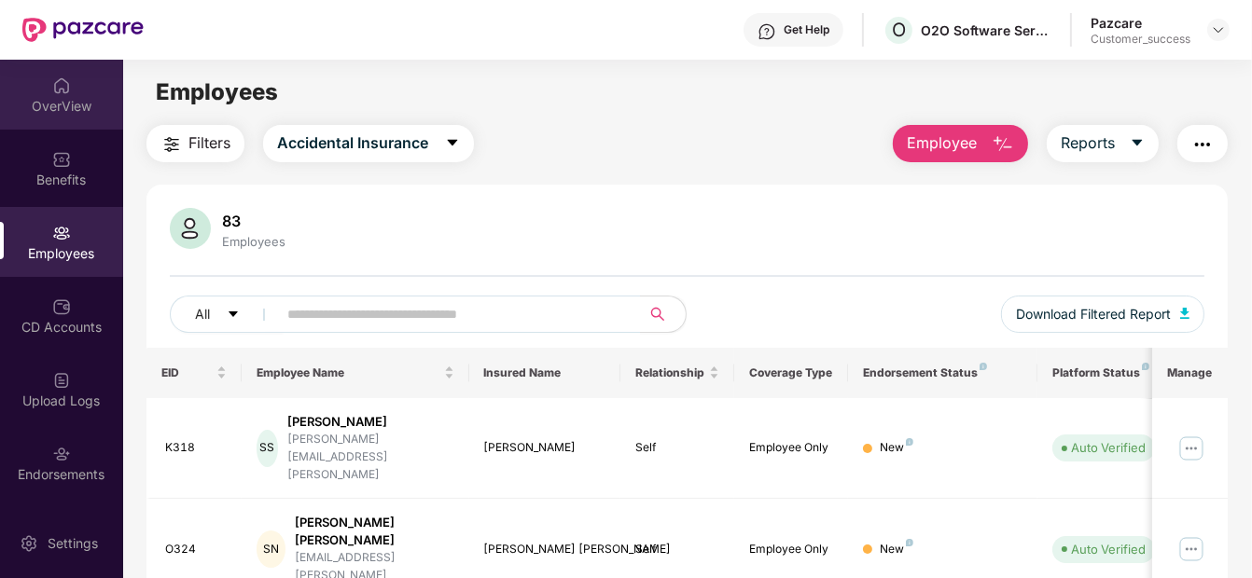
click at [43, 82] on div "OverView" at bounding box center [61, 95] width 123 height 70
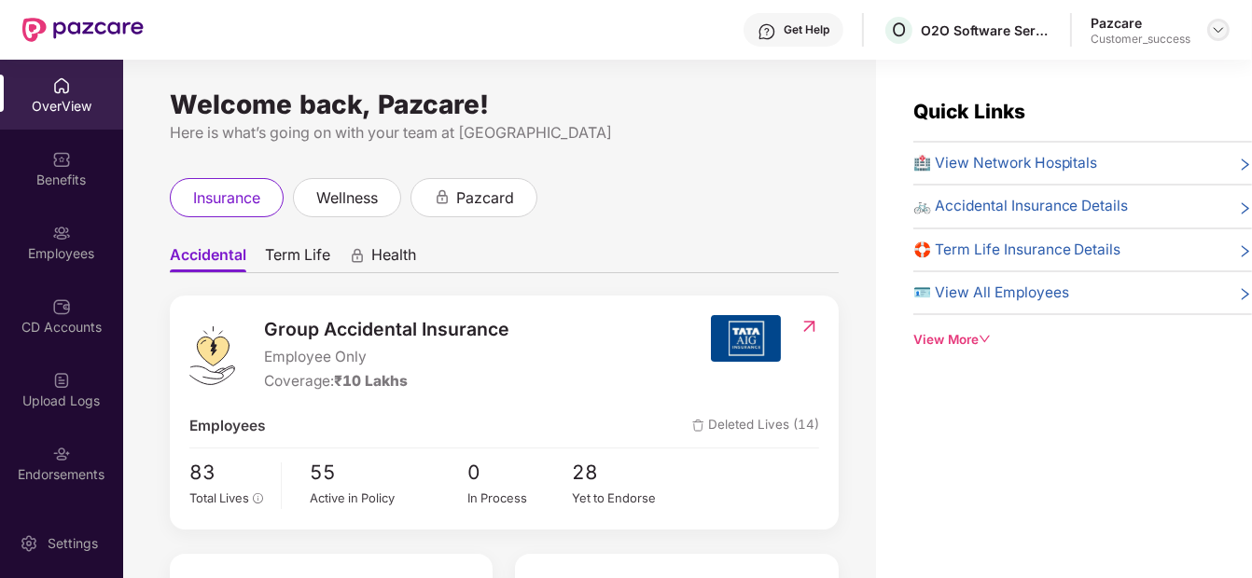
click at [1217, 36] on img at bounding box center [1218, 29] width 15 height 15
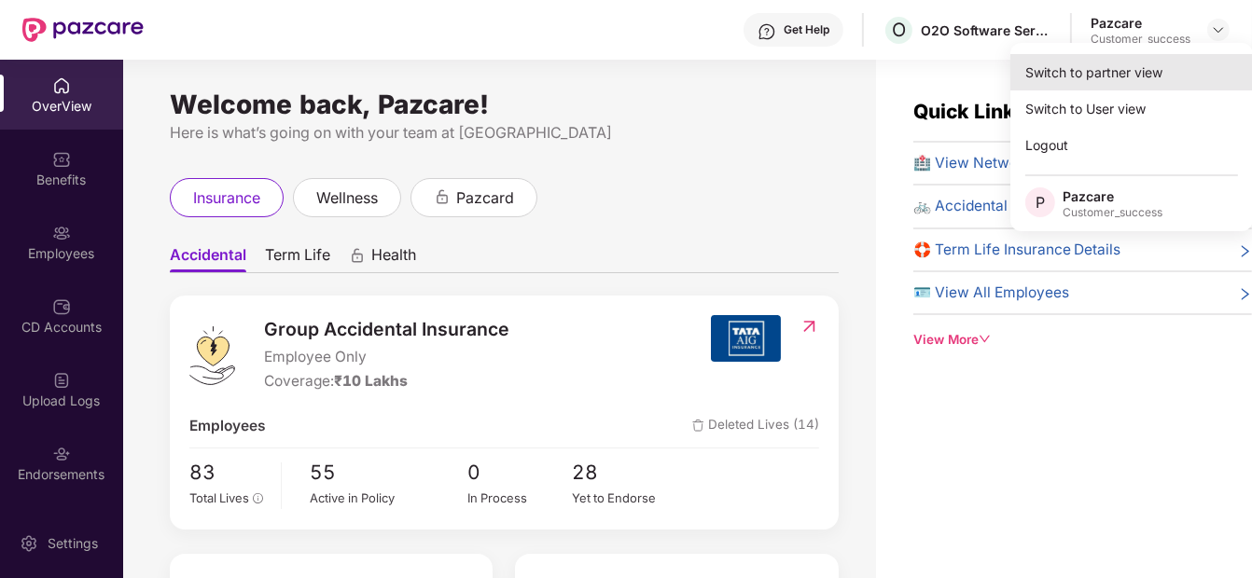
click at [1079, 80] on div "Switch to partner view" at bounding box center [1131, 72] width 243 height 36
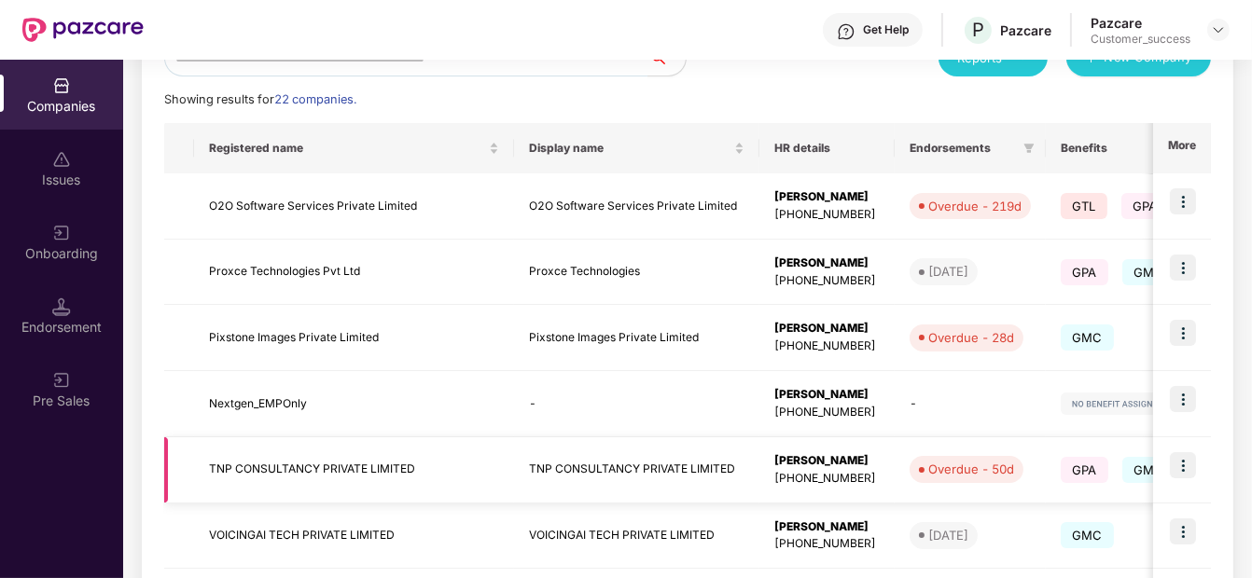
scroll to position [601, 0]
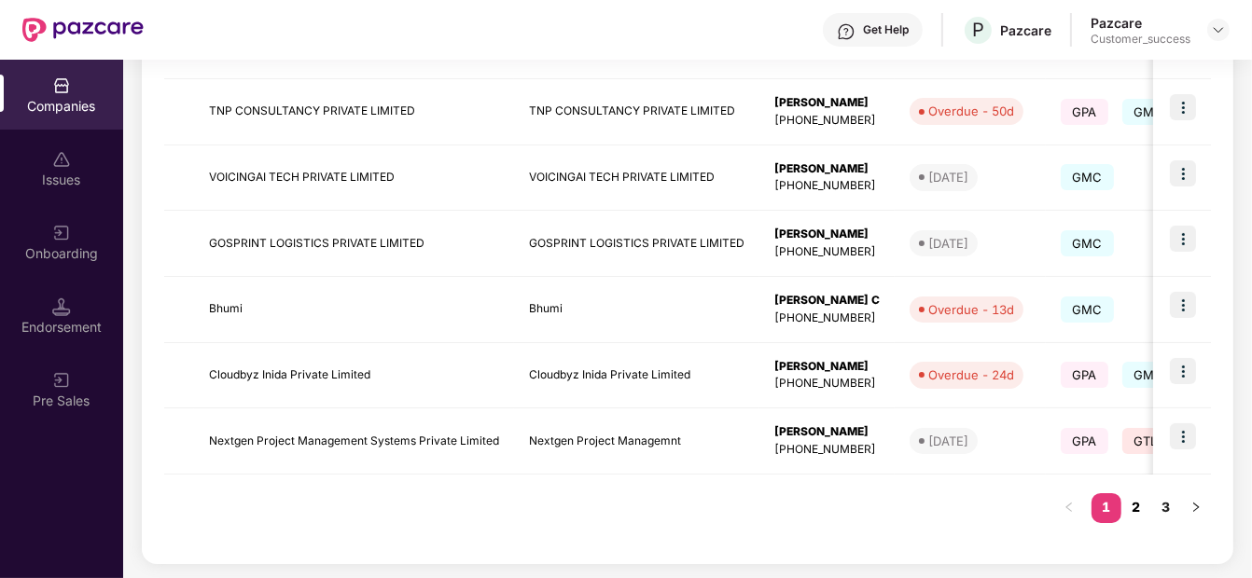
click at [1138, 503] on link "2" at bounding box center [1136, 508] width 30 height 28
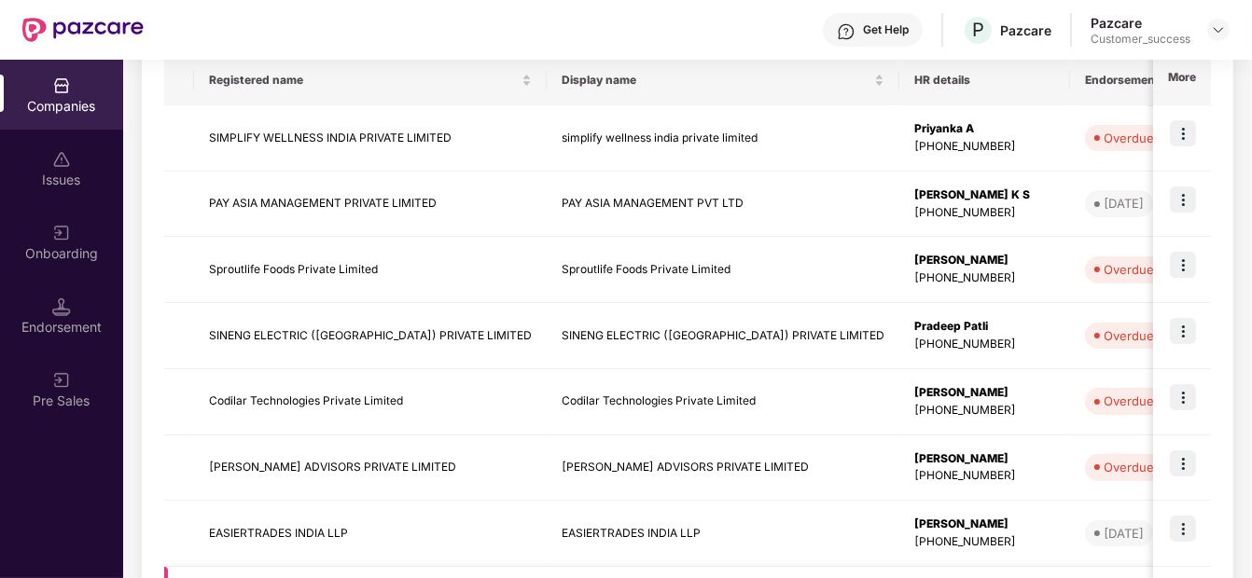
scroll to position [298, 0]
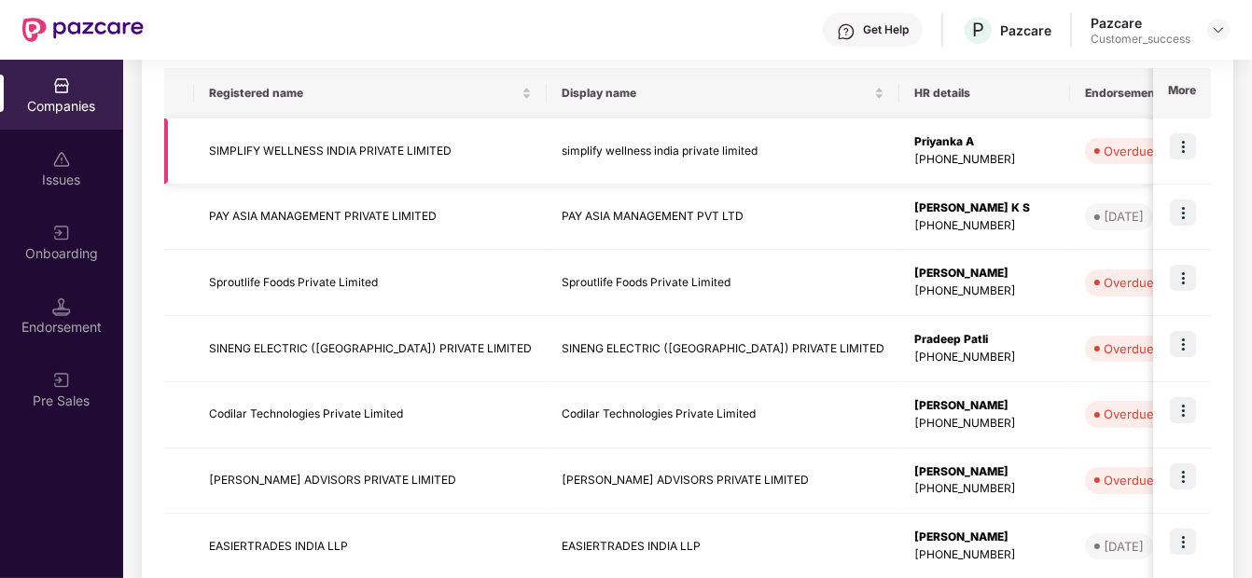
click at [1184, 157] on img at bounding box center [1183, 146] width 26 height 26
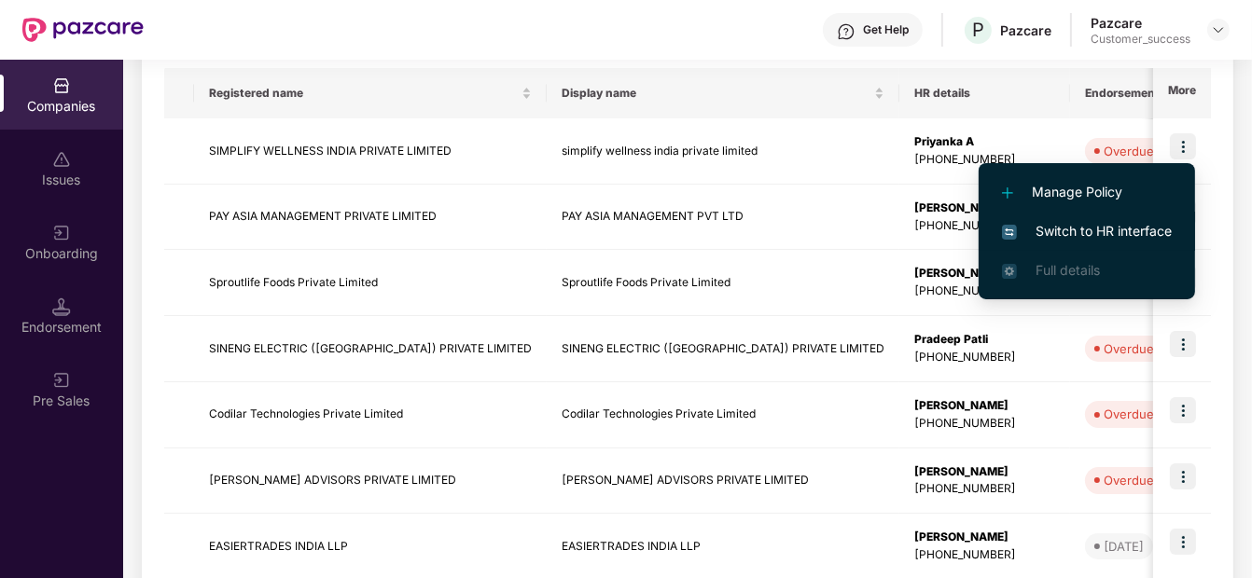
click at [1058, 230] on span "Switch to HR interface" at bounding box center [1087, 231] width 170 height 21
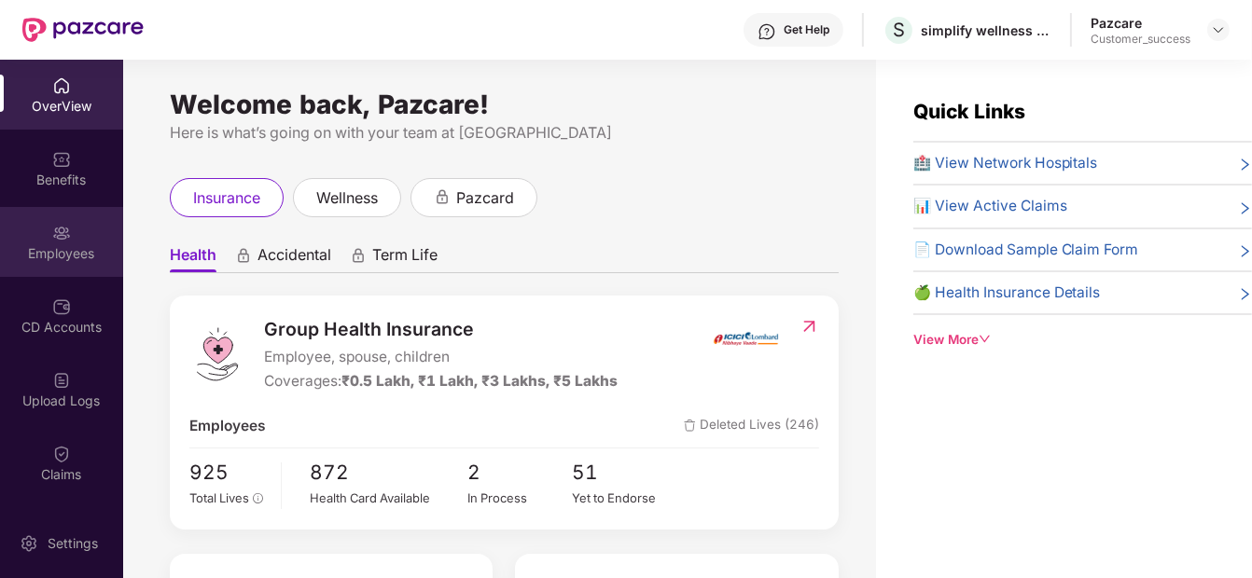
click at [51, 271] on div "Employees" at bounding box center [61, 242] width 123 height 70
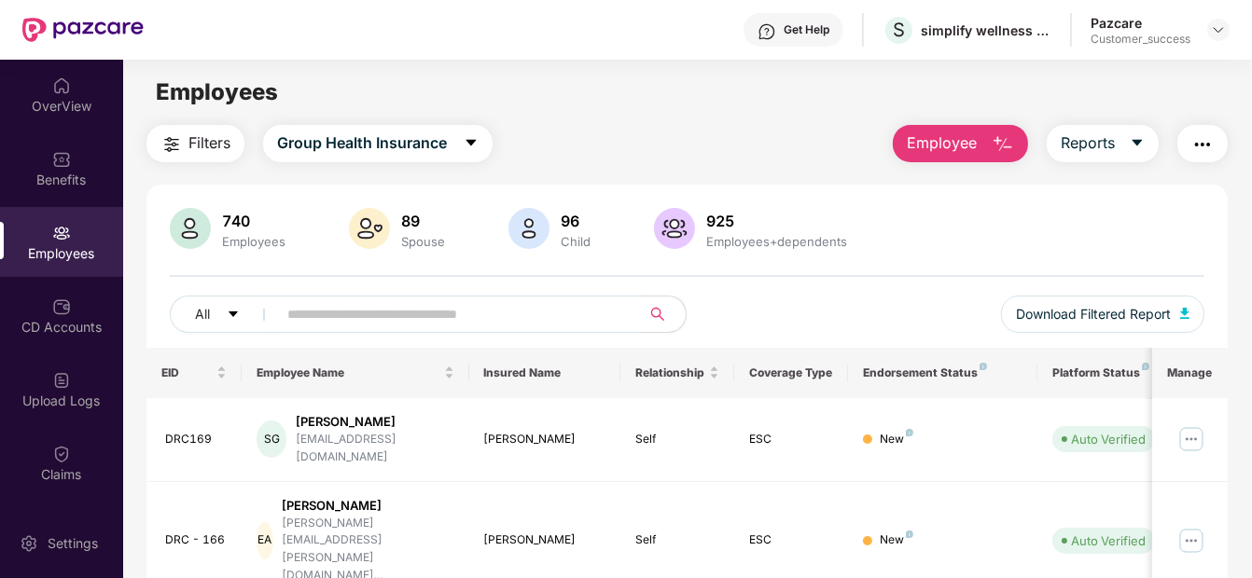
click at [1209, 136] on img "button" at bounding box center [1202, 144] width 22 height 22
